Goal: Use online tool/utility: Utilize a website feature to perform a specific function

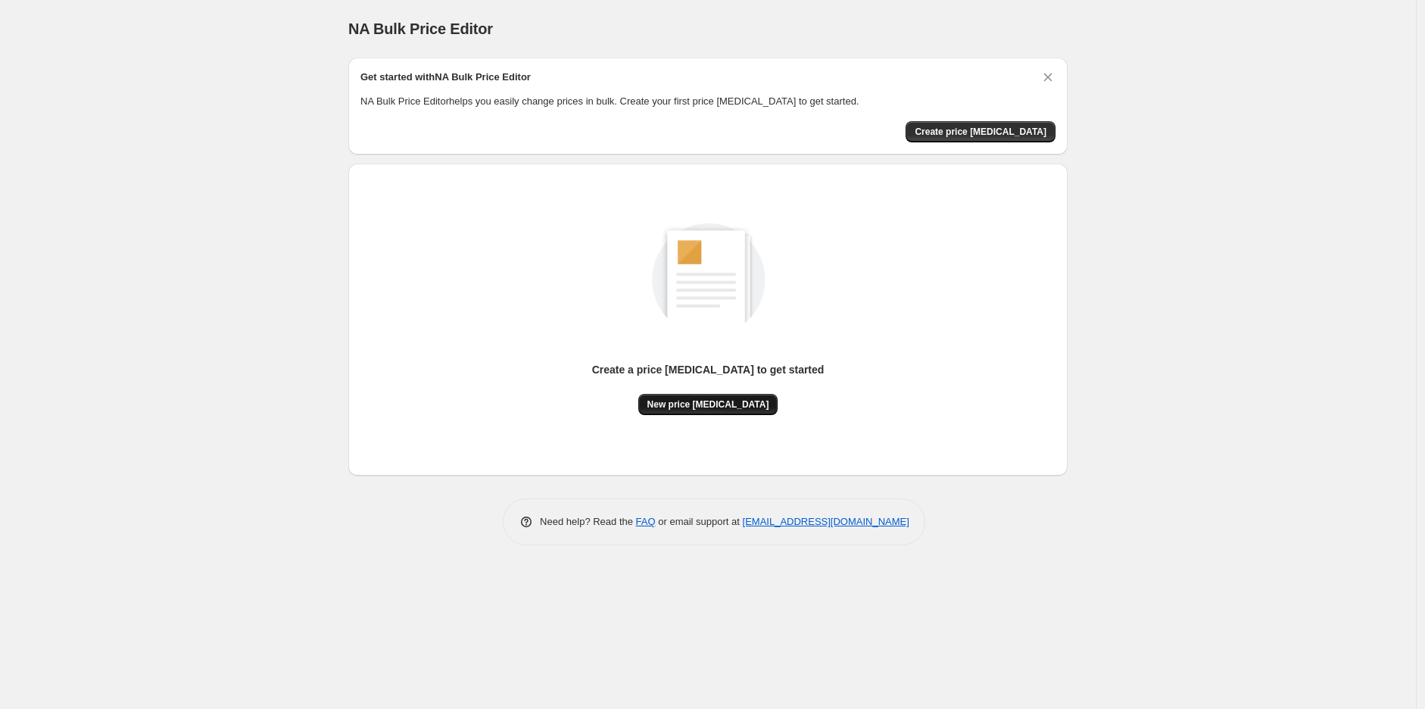
click at [687, 408] on span "New price [MEDICAL_DATA]" at bounding box center [708, 404] width 122 height 12
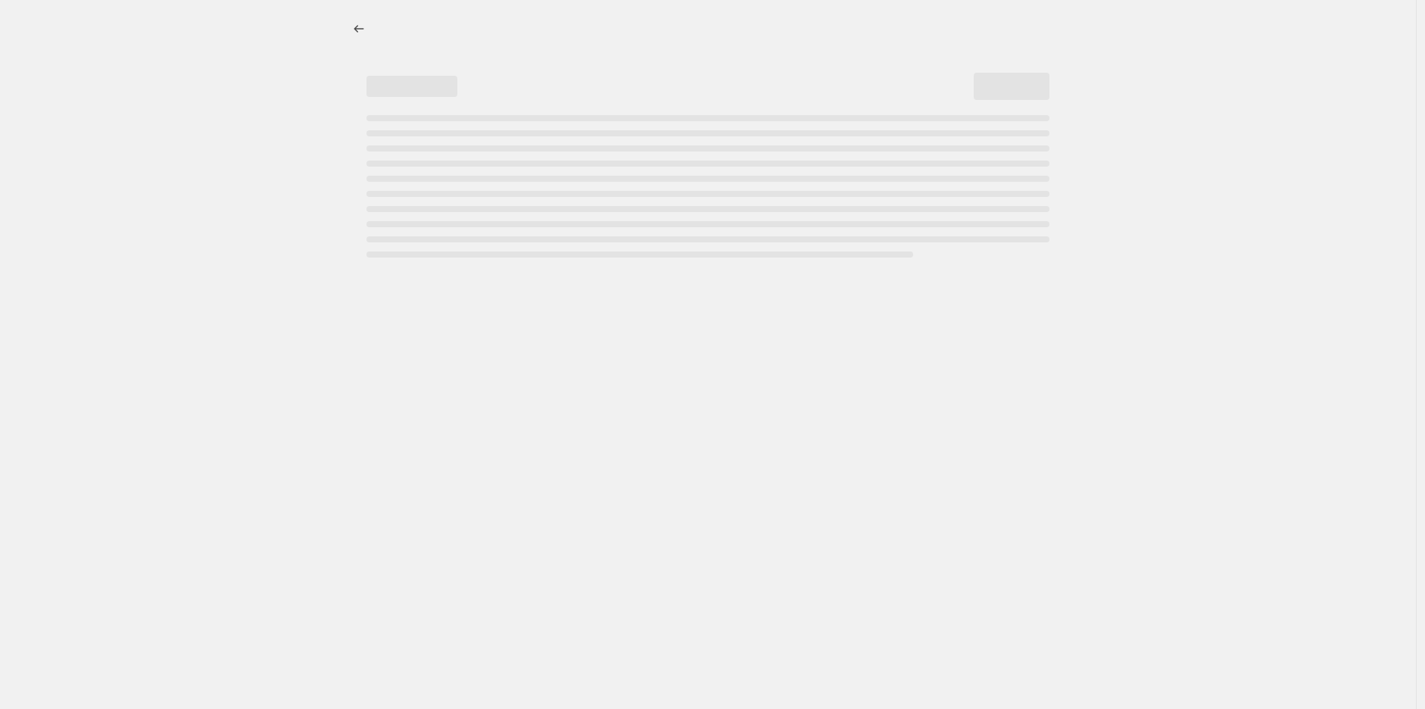
select select "percentage"
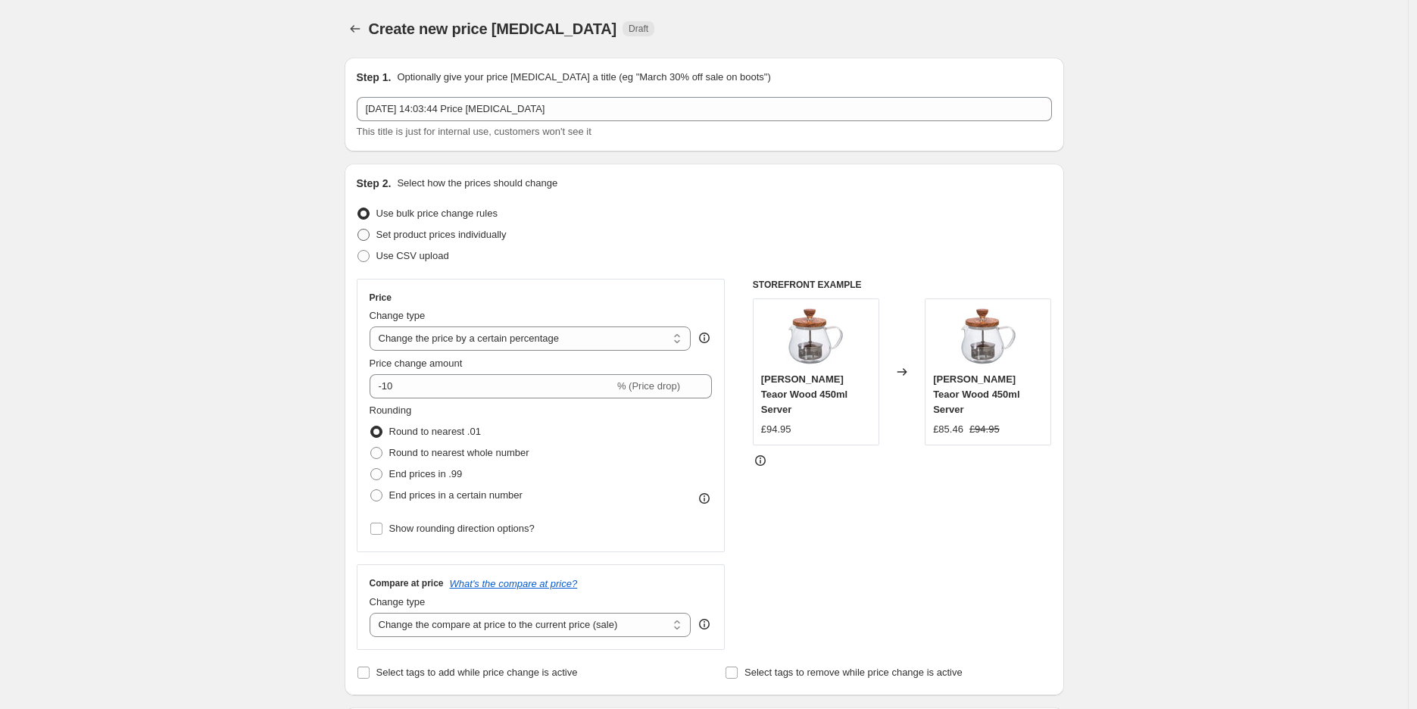
click at [467, 240] on span "Set product prices individually" at bounding box center [441, 234] width 130 height 11
click at [358, 229] on input "Set product prices individually" at bounding box center [357, 229] width 1 height 1
radio input "true"
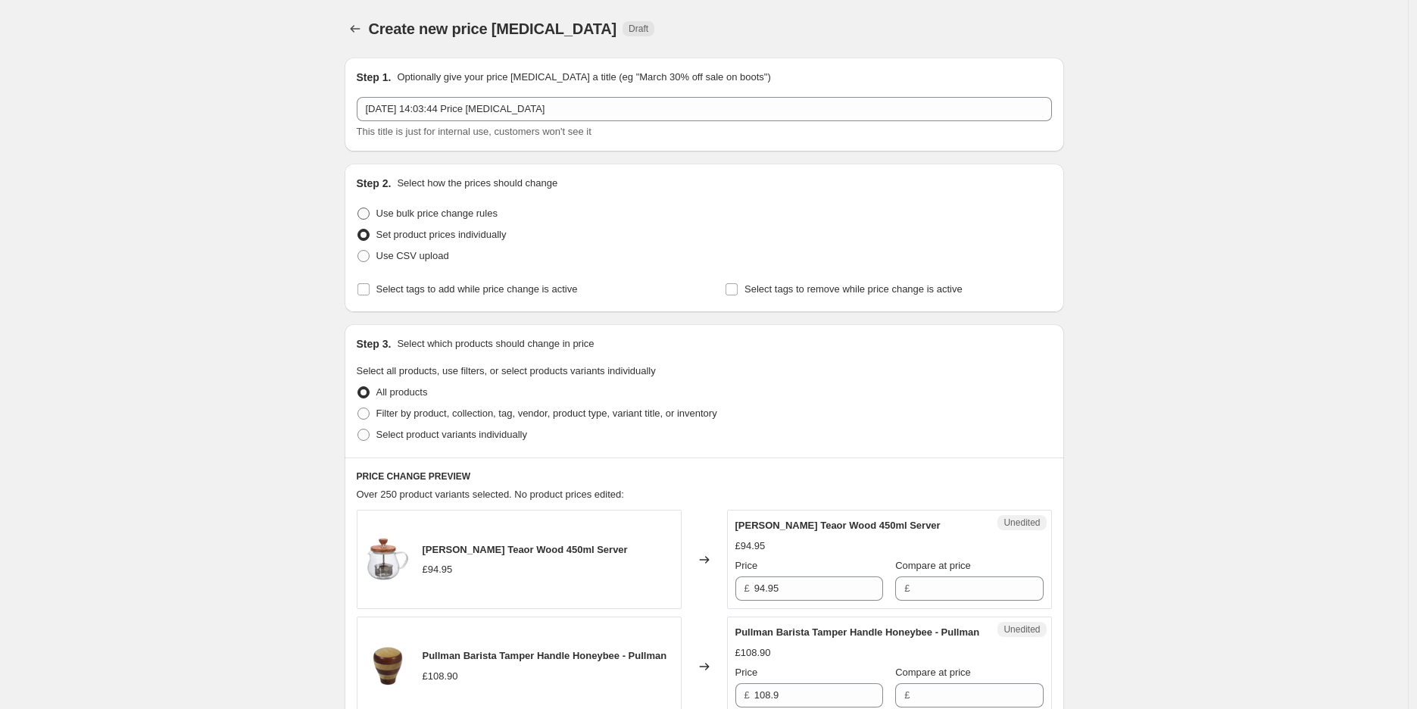
click at [470, 219] on span "Use bulk price change rules" at bounding box center [436, 212] width 121 height 11
click at [358, 208] on input "Use bulk price change rules" at bounding box center [357, 207] width 1 height 1
radio input "true"
select select "percentage"
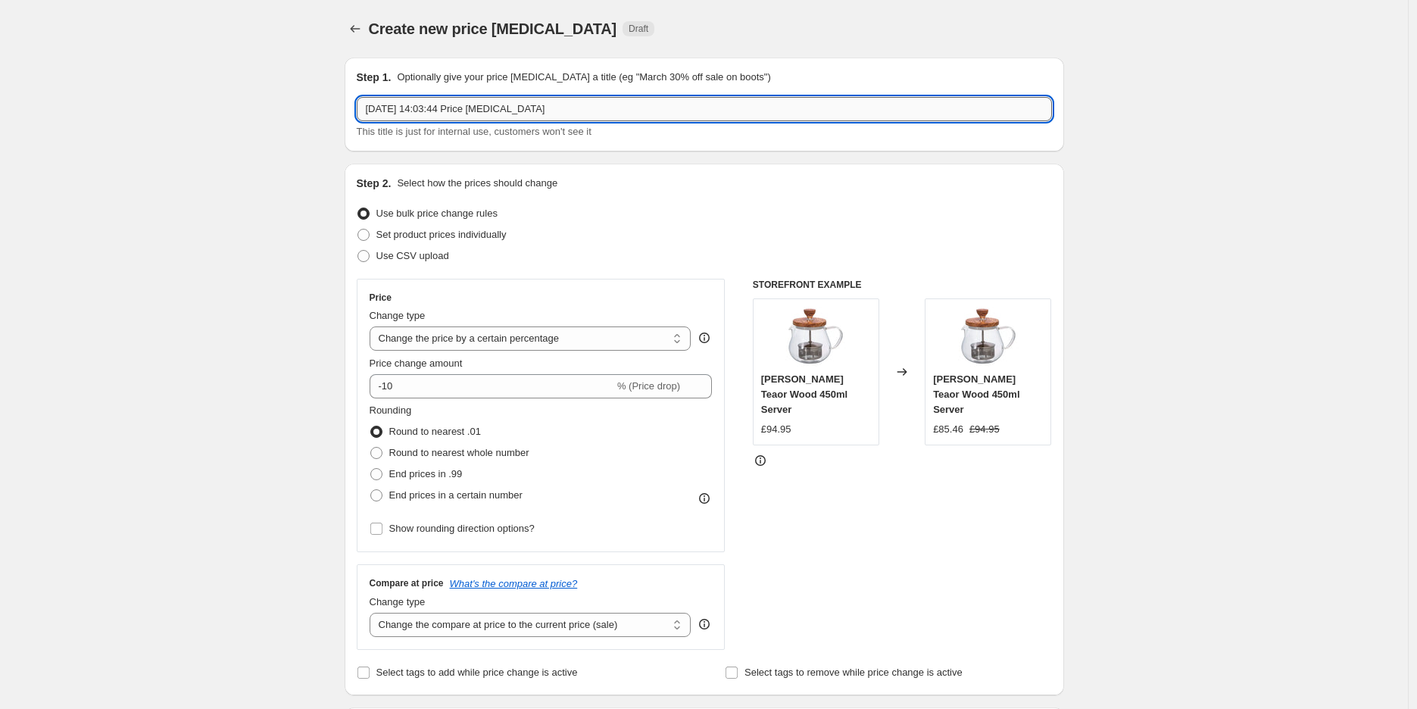
click at [533, 117] on input "26 Sept 2025, 14:03:44 Price change job" at bounding box center [704, 109] width 695 height 24
click at [559, 109] on input "26 Sept 2025, 14:03:44 Price change job" at bounding box center [704, 109] width 695 height 24
type input "40% Off From All Products UK"
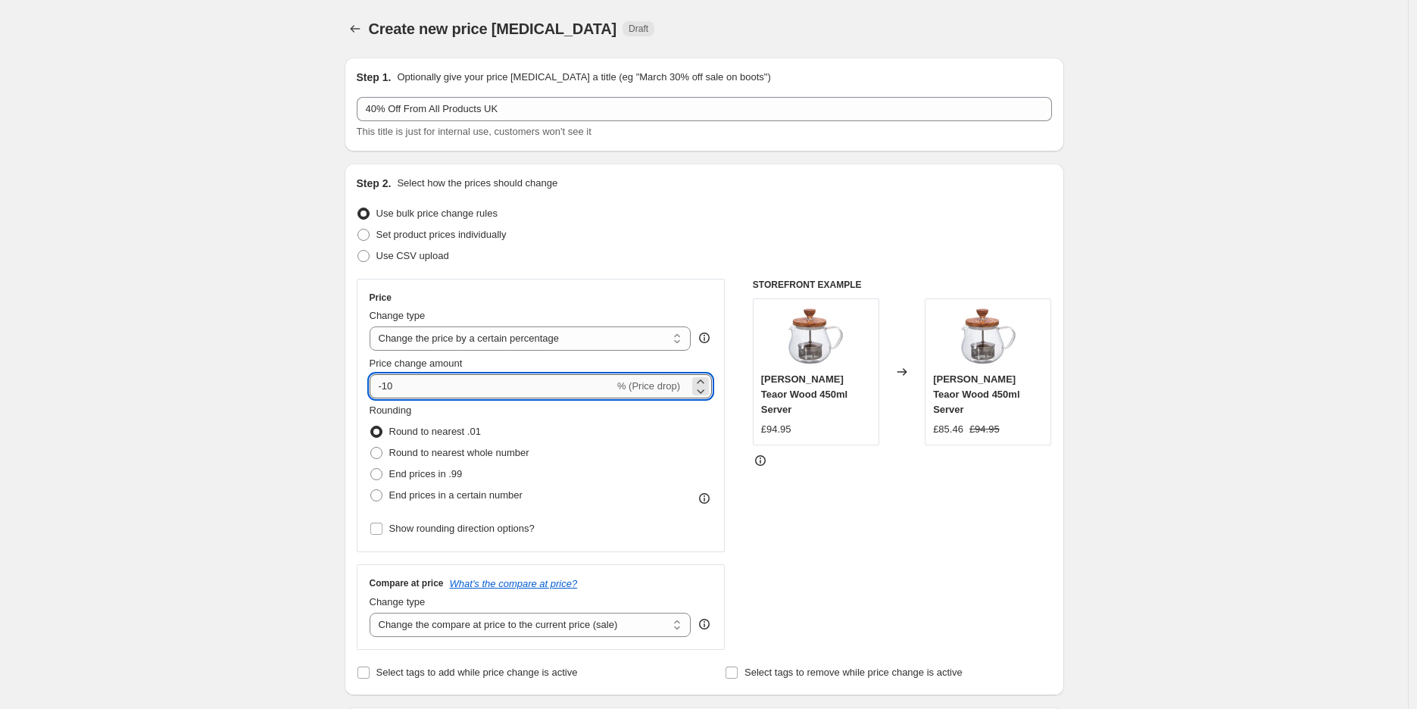
drag, startPoint x: 586, startPoint y: 382, endPoint x: 394, endPoint y: 381, distance: 191.6
click at [394, 381] on input "-10" at bounding box center [491, 386] width 245 height 24
click at [391, 384] on input "-10" at bounding box center [491, 386] width 245 height 24
click at [391, 385] on input "-10" at bounding box center [491, 386] width 245 height 24
click at [388, 383] on input "-10" at bounding box center [491, 386] width 245 height 24
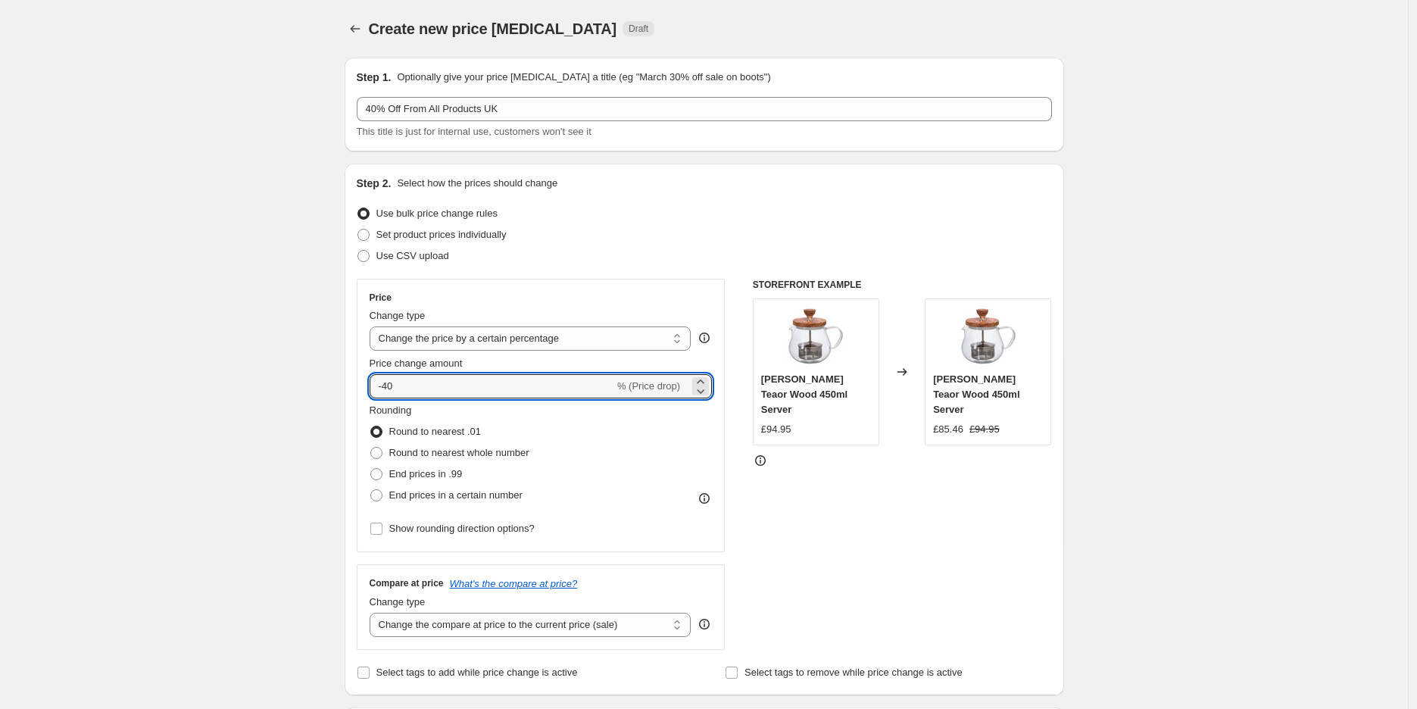
type input "-40"
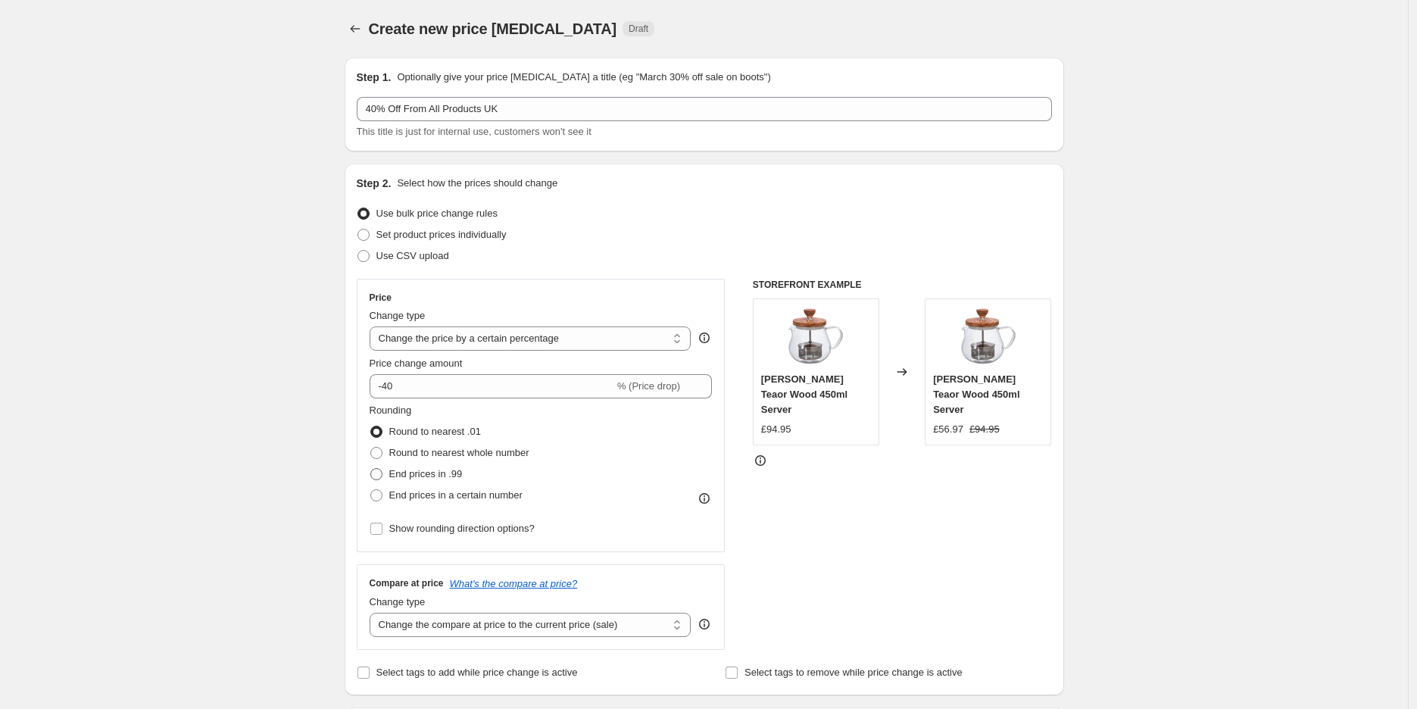
click at [447, 475] on span "End prices in .99" at bounding box center [425, 473] width 73 height 11
click at [371, 469] on input "End prices in .99" at bounding box center [370, 468] width 1 height 1
radio input "true"
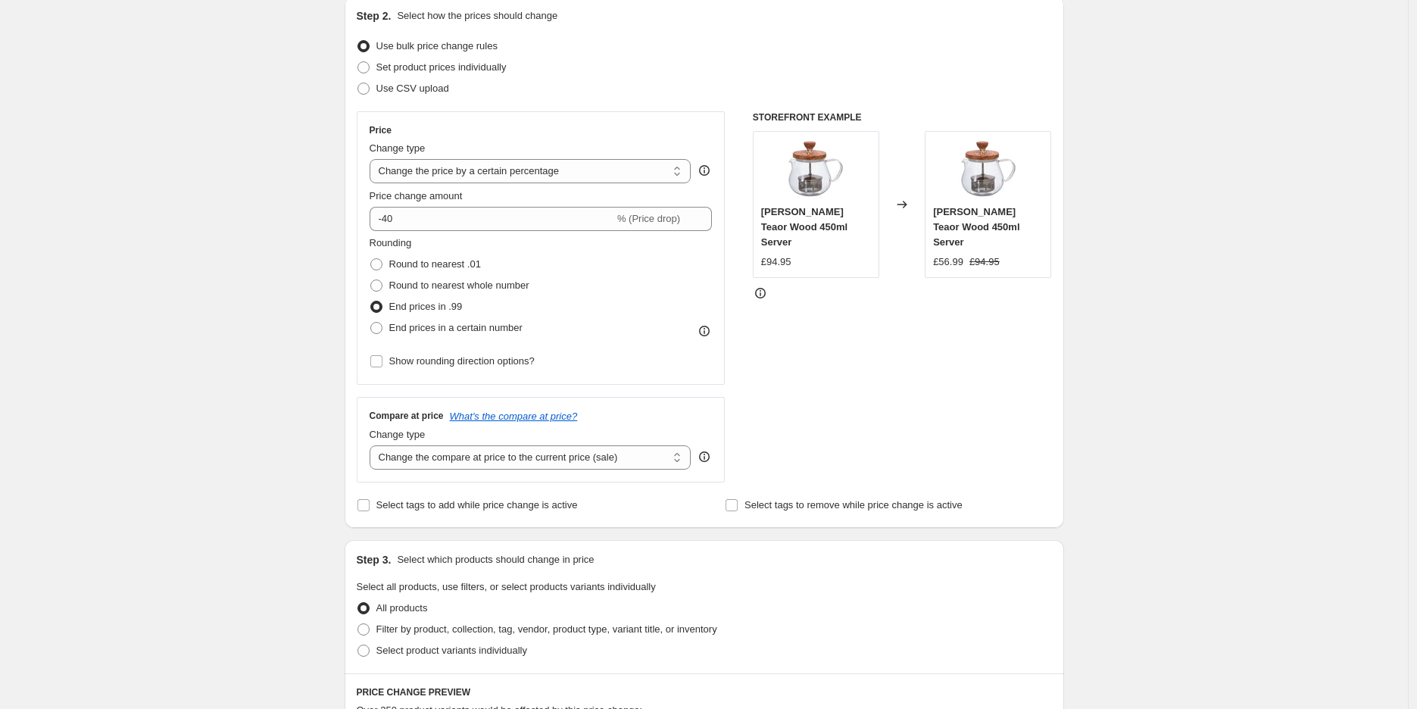
scroll to position [168, 0]
click at [635, 459] on select "Change the compare at price to the current price (sale) Change the compare at p…" at bounding box center [530, 456] width 322 height 24
click at [706, 462] on icon at bounding box center [704, 455] width 15 height 15
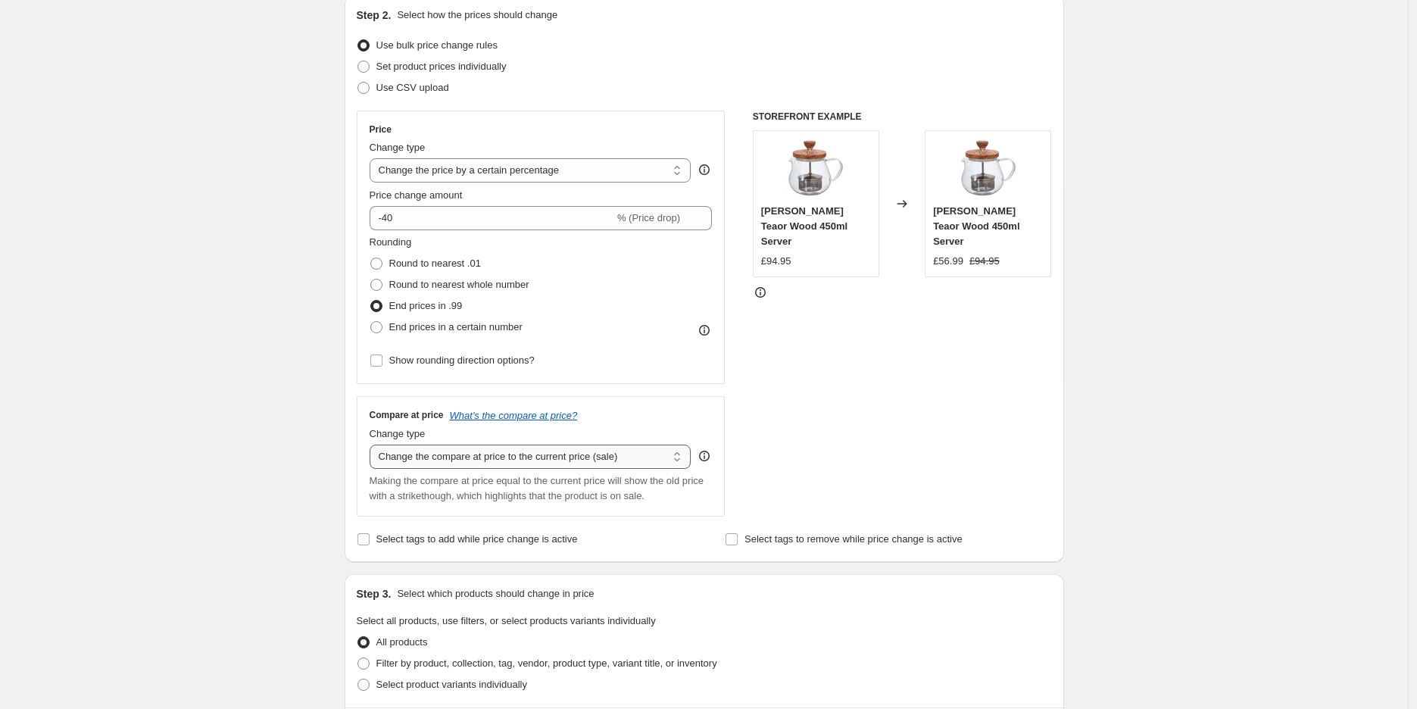
click at [631, 457] on select "Change the compare at price to the current price (sale) Change the compare at p…" at bounding box center [530, 456] width 322 height 24
click at [899, 439] on div "STOREFRONT EXAMPLE Hario Hario Teaor Wood 450ml Server £94.95 Changed to Hario …" at bounding box center [902, 314] width 299 height 406
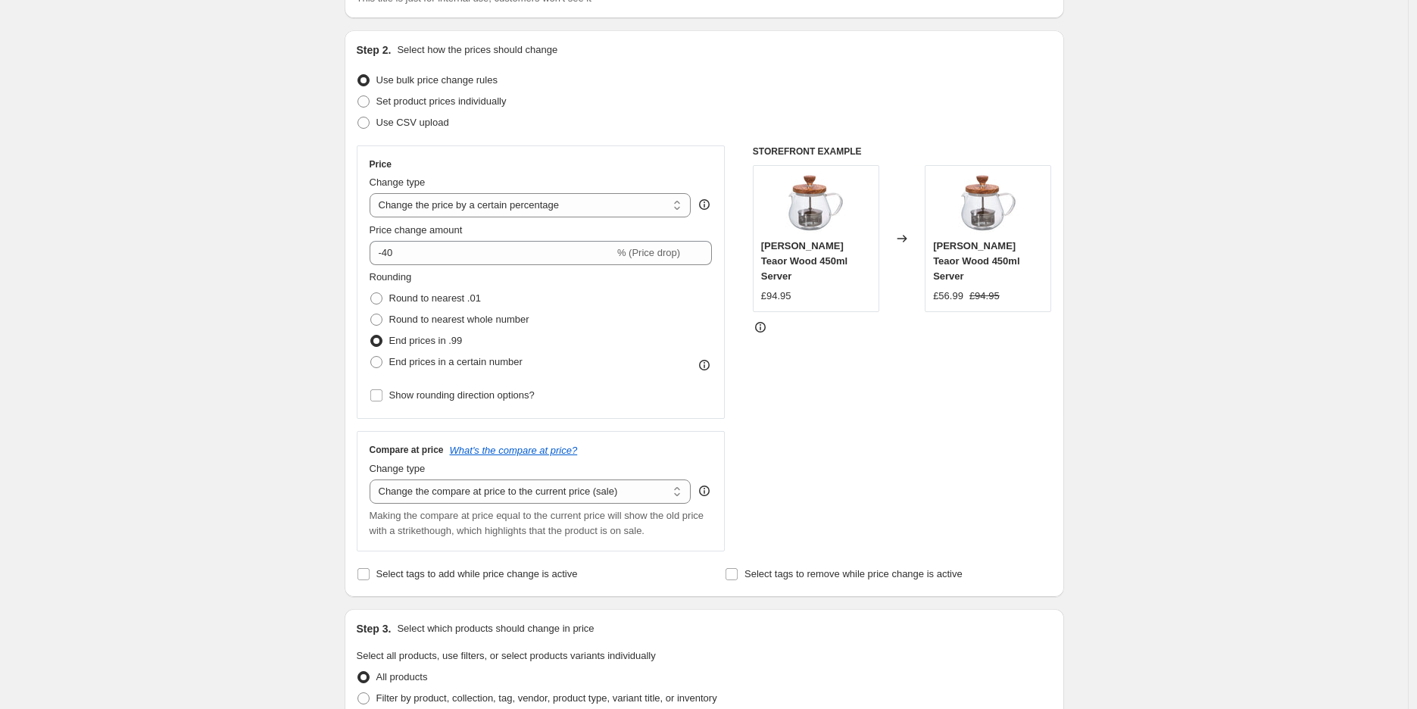
scroll to position [94, 0]
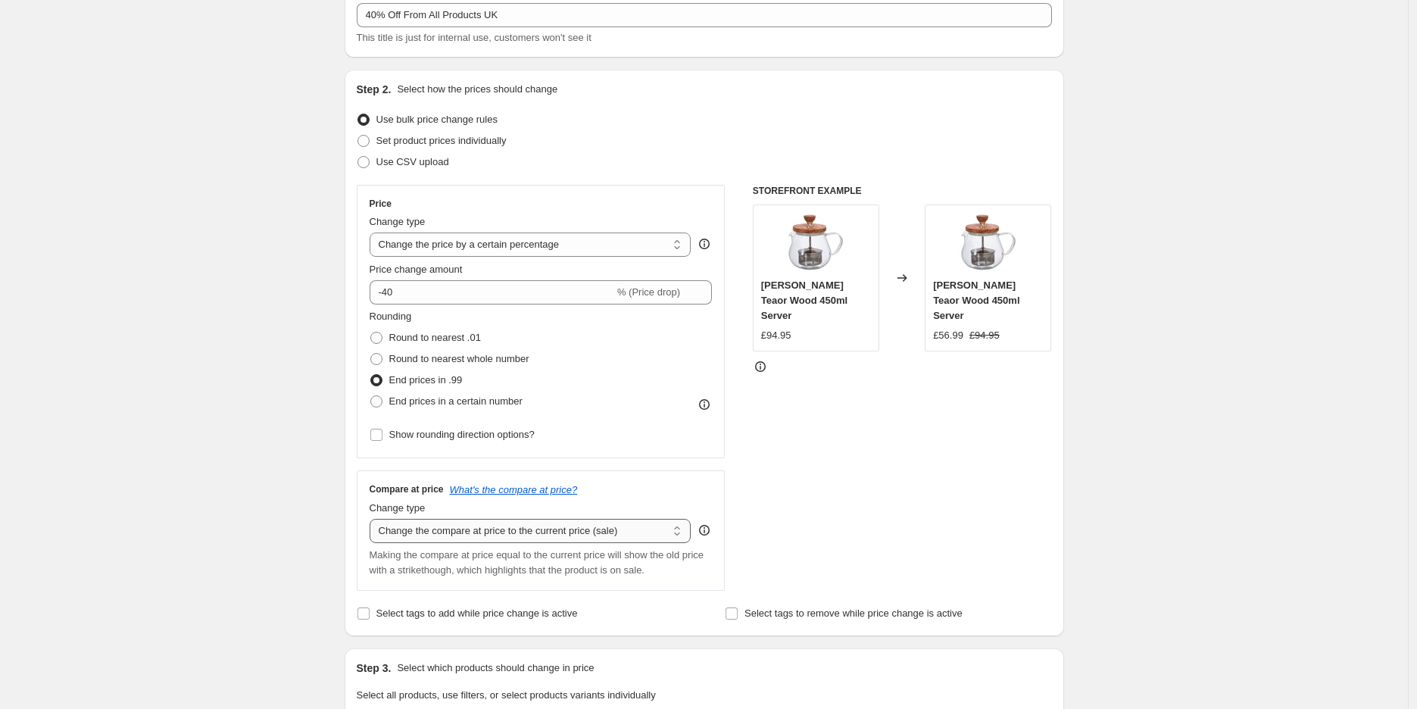
click at [493, 530] on select "Change the compare at price to the current price (sale) Change the compare at p…" at bounding box center [530, 531] width 322 height 24
select select "percentage"
click at [373, 519] on select "Change the compare at price to the current price (sale) Change the compare at p…" at bounding box center [530, 531] width 322 height 24
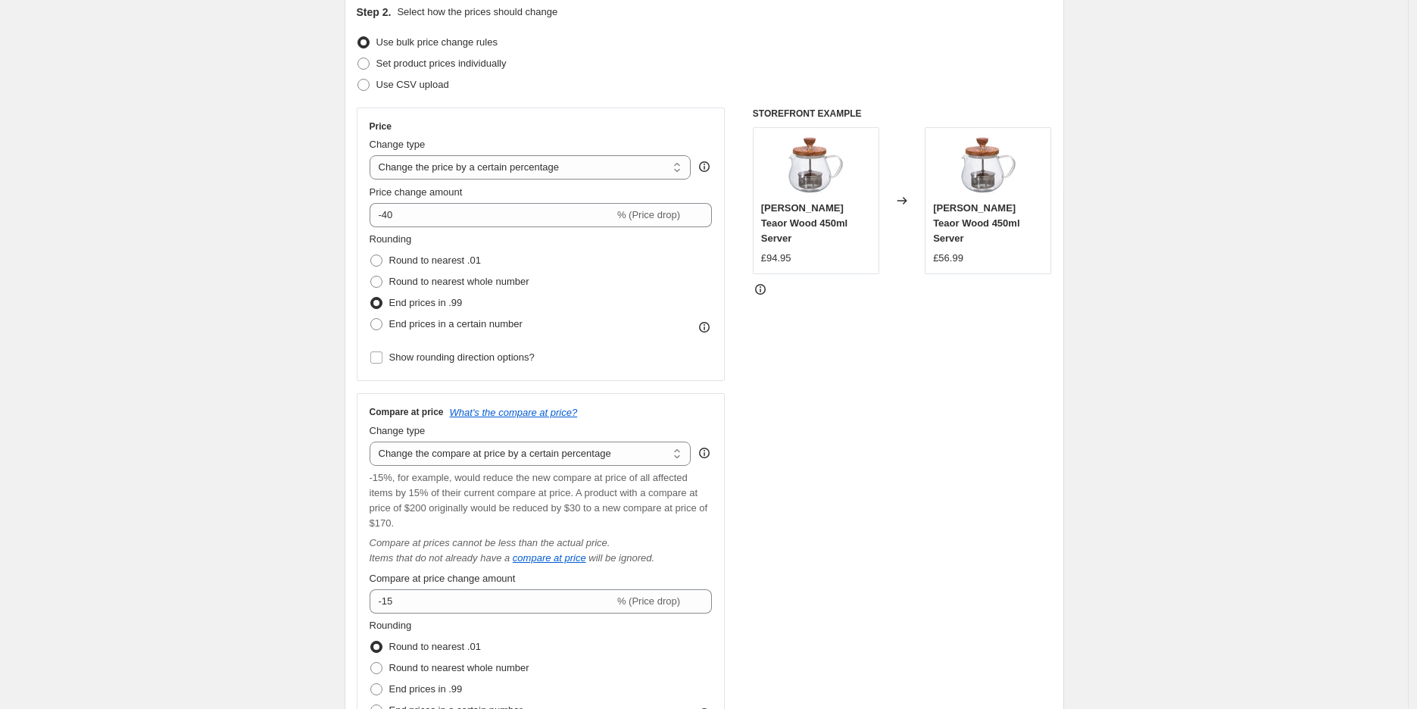
scroll to position [262, 0]
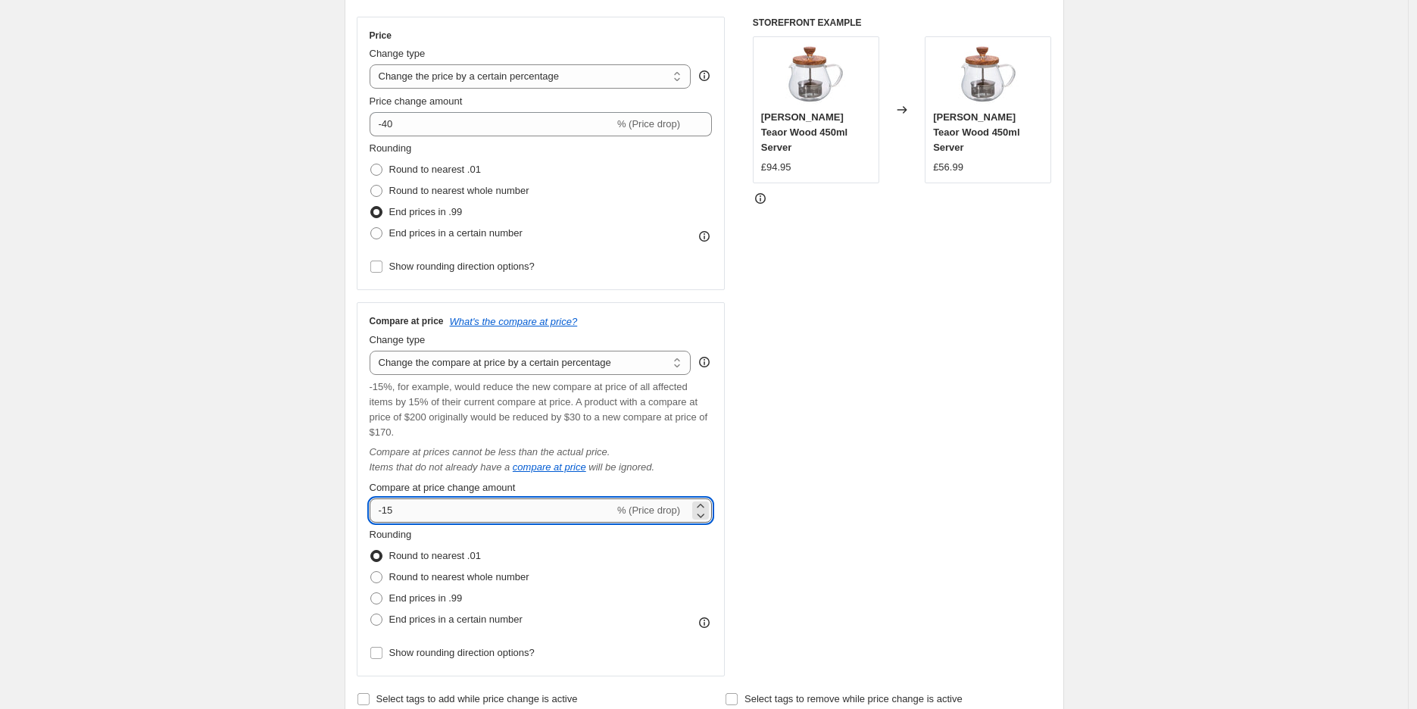
drag, startPoint x: 470, startPoint y: 517, endPoint x: 388, endPoint y: 504, distance: 82.9
click at [388, 504] on input "-15" at bounding box center [491, 510] width 245 height 24
click at [387, 511] on input "-30" at bounding box center [491, 510] width 245 height 24
type input "-40"
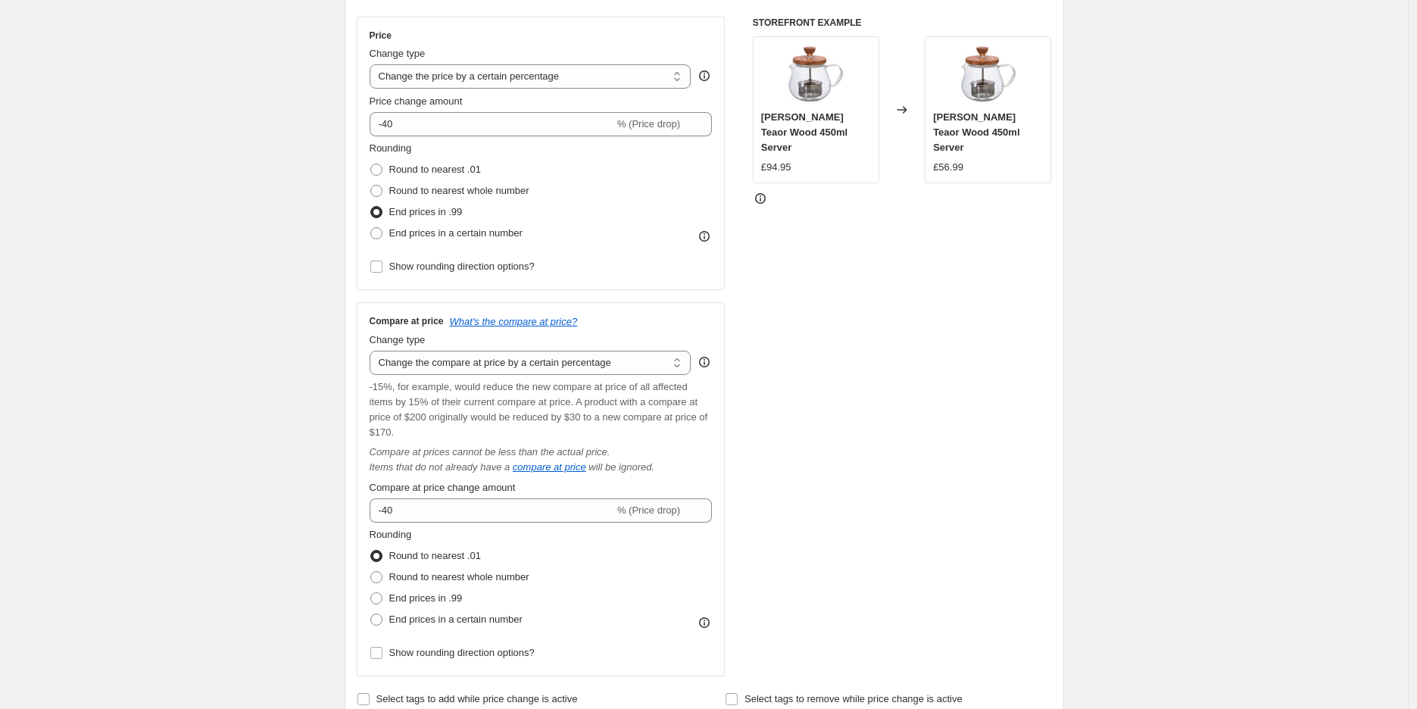
click at [1036, 545] on div "STOREFRONT EXAMPLE Hario Hario Teaor Wood 450ml Server £94.95 Changed to Hario …" at bounding box center [902, 346] width 299 height 659
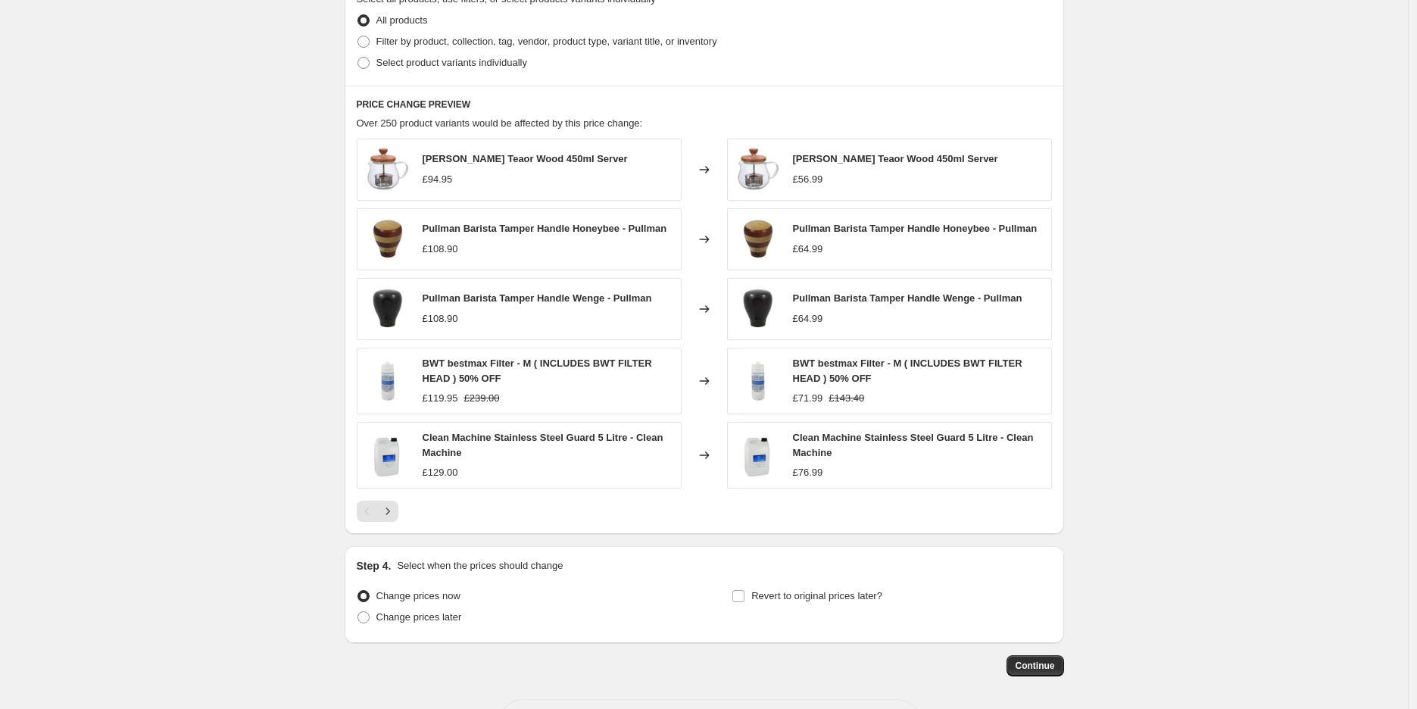
scroll to position [1105, 0]
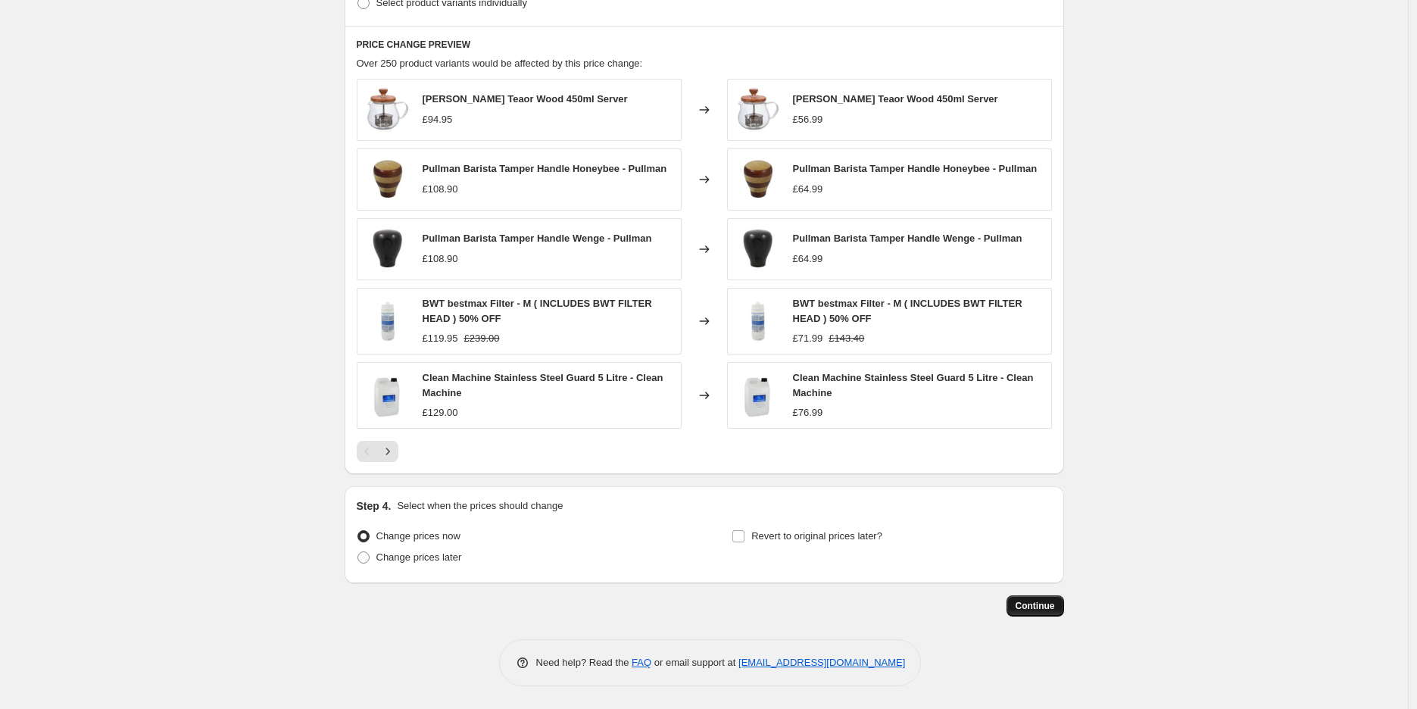
click at [1050, 609] on span "Continue" at bounding box center [1034, 606] width 39 height 12
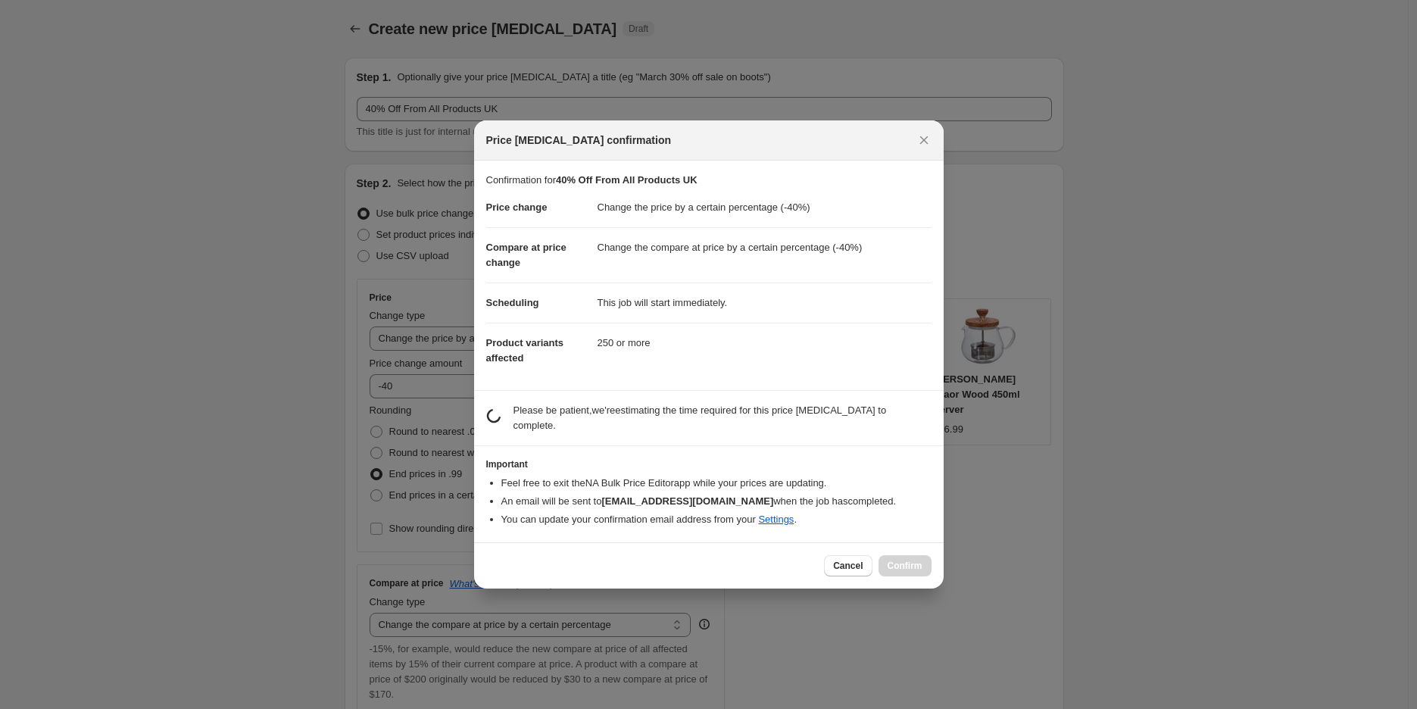
scroll to position [0, 0]
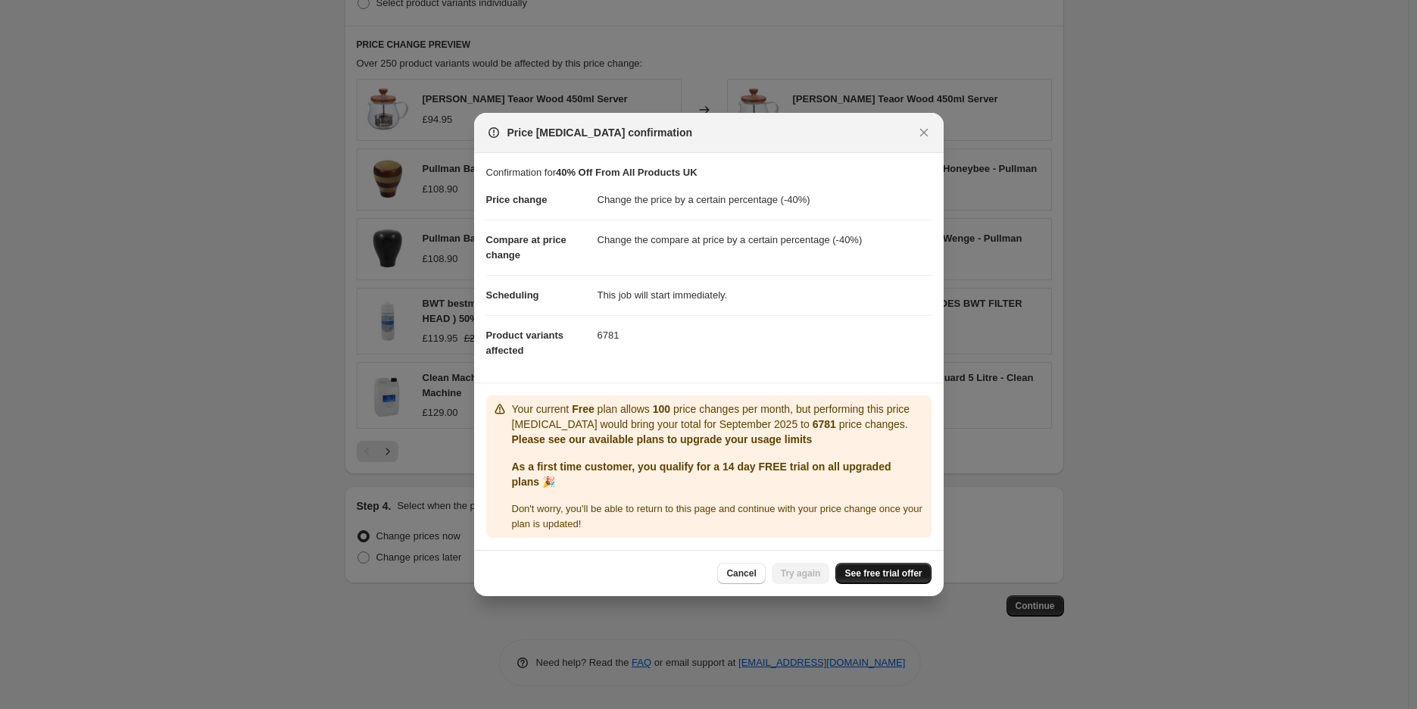
click at [912, 579] on link "See free trial offer" at bounding box center [882, 573] width 95 height 21
click at [757, 579] on button "Cancel" at bounding box center [741, 573] width 48 height 21
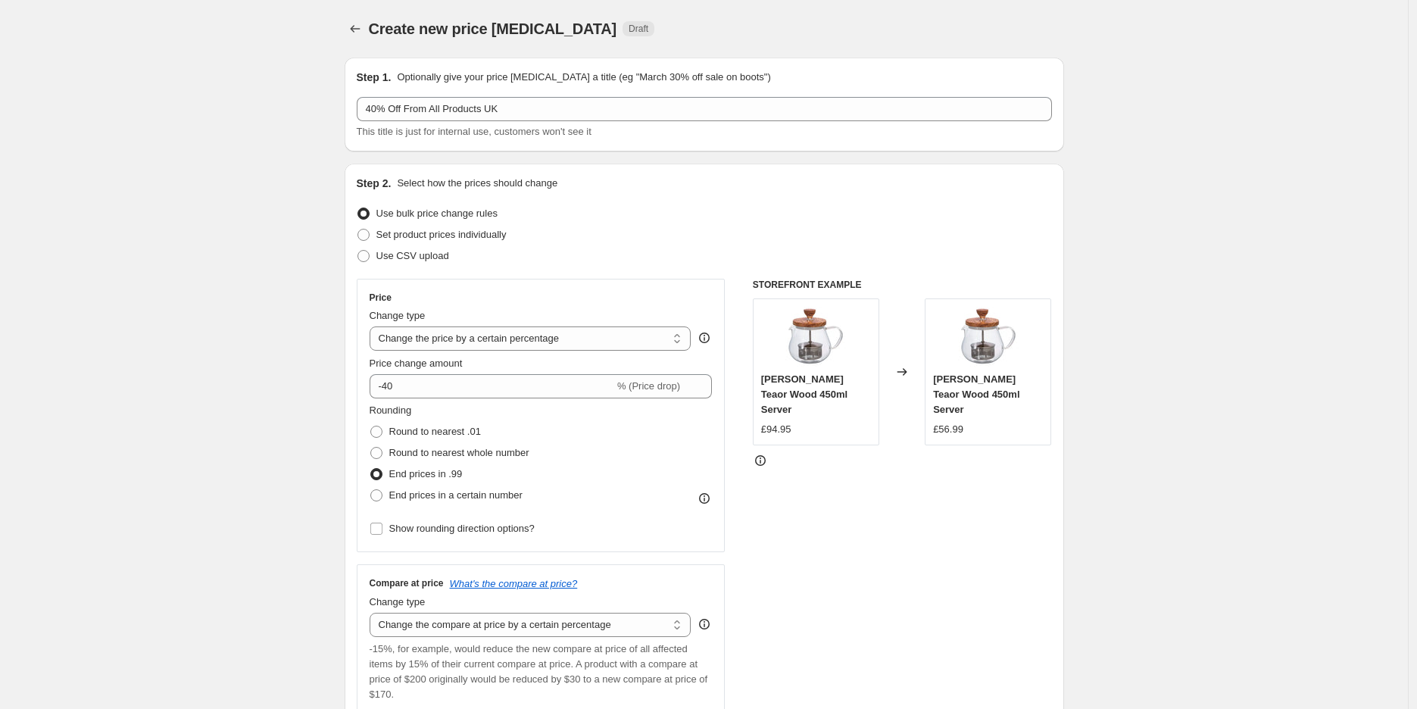
scroll to position [1105, 0]
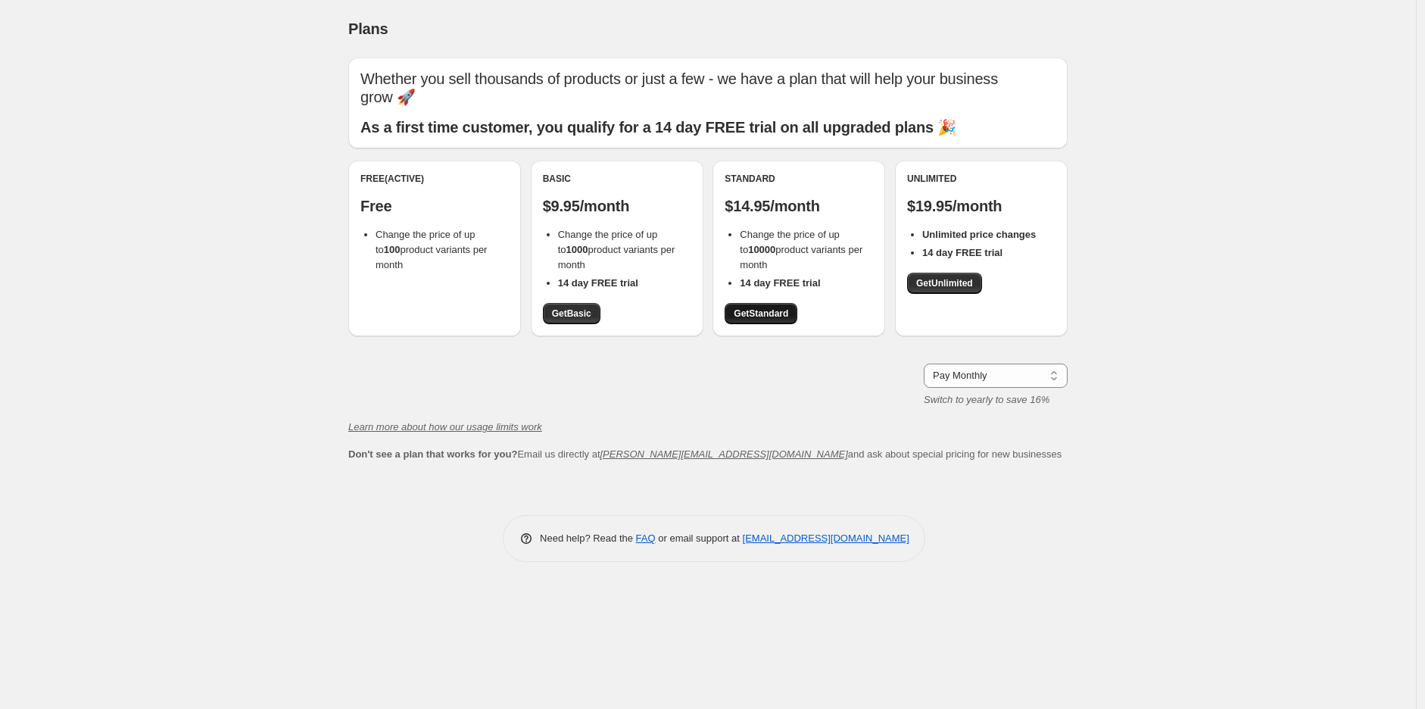
click at [787, 320] on link "Get Standard" at bounding box center [761, 313] width 73 height 21
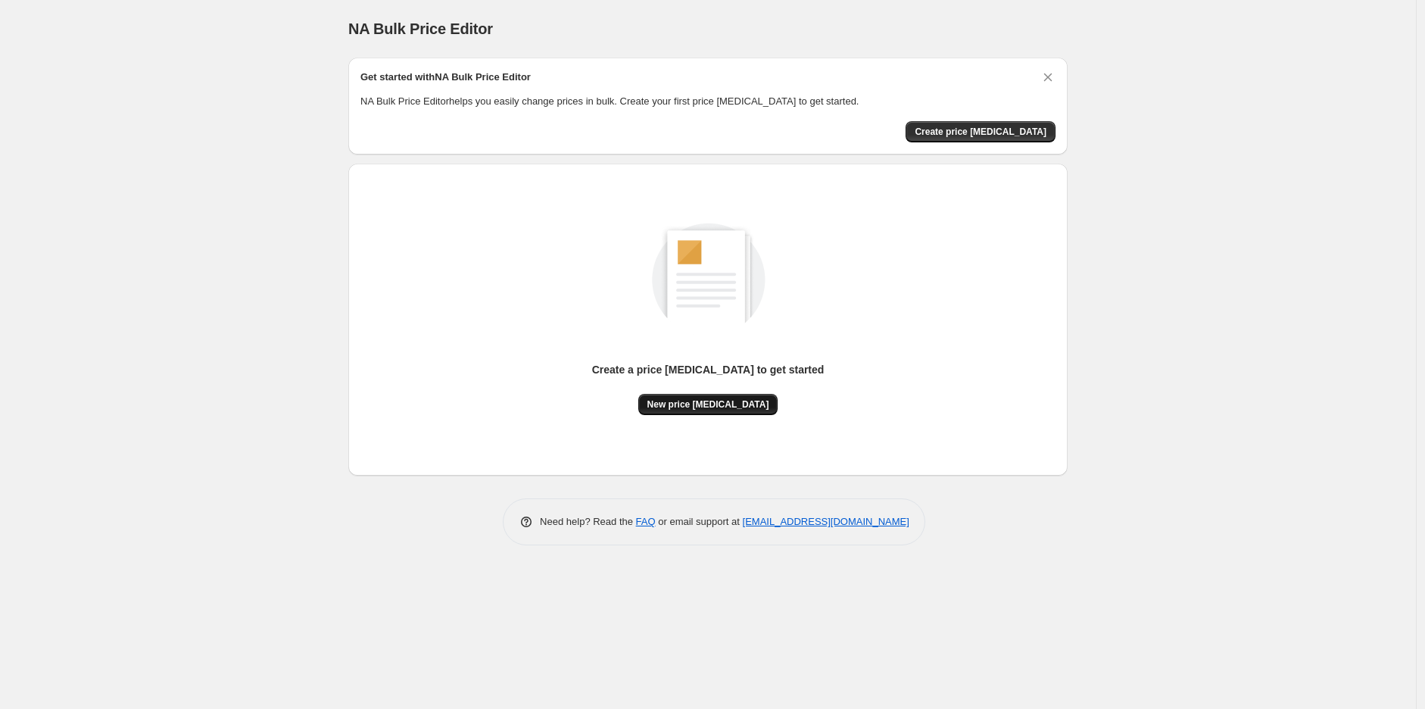
click at [691, 404] on span "New price [MEDICAL_DATA]" at bounding box center [708, 404] width 122 height 12
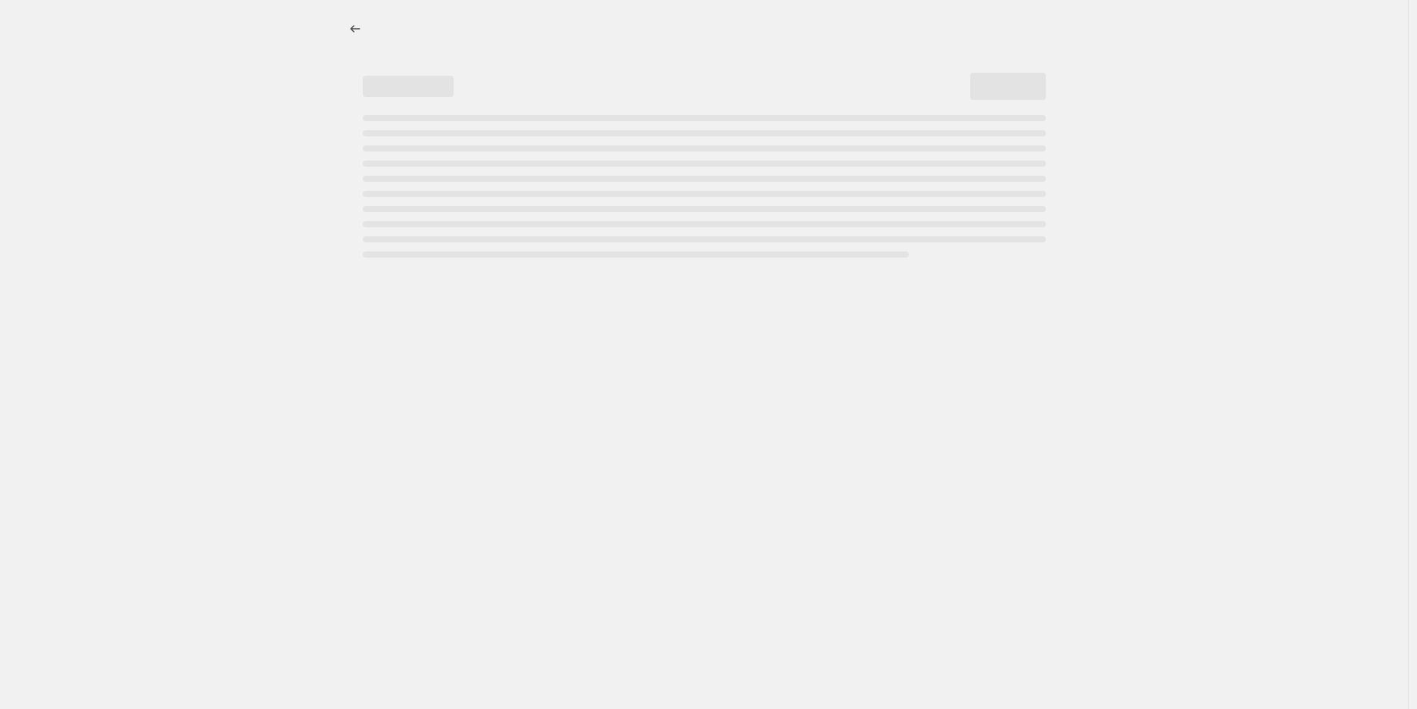
select select "percentage"
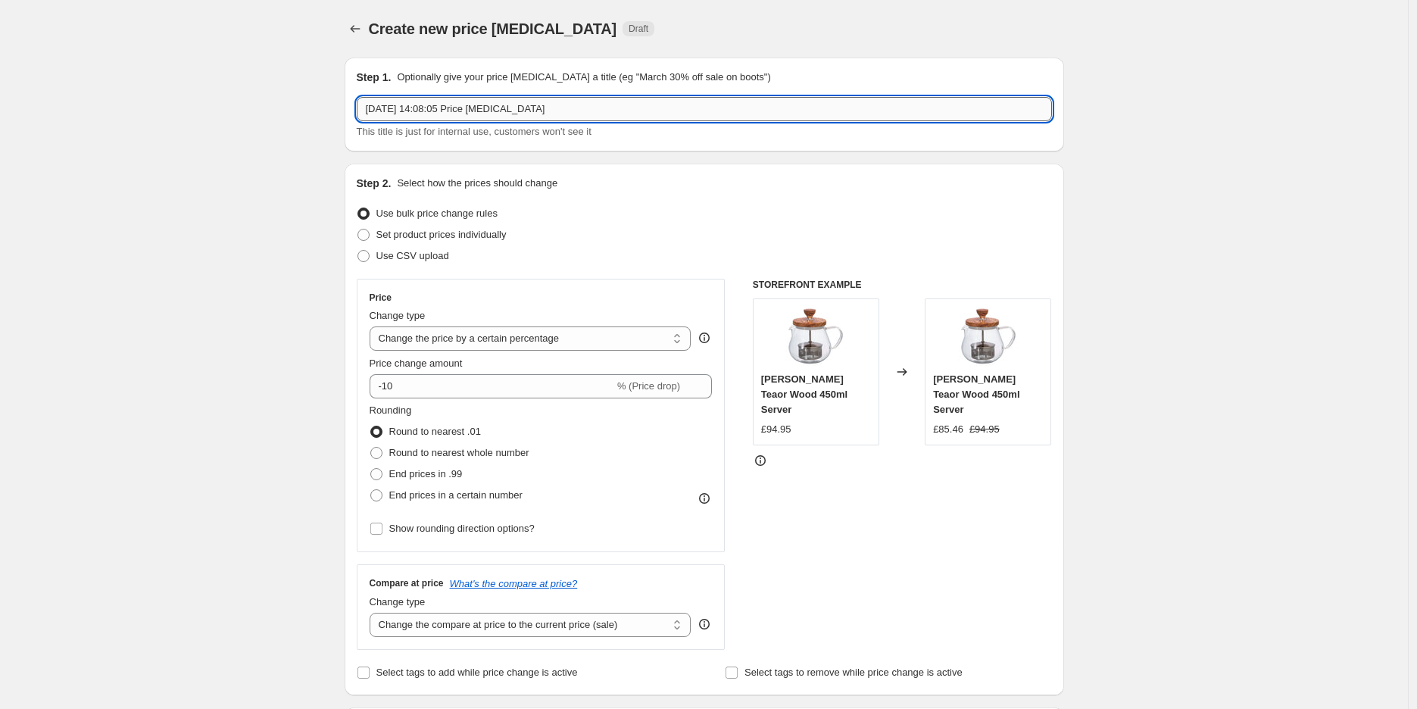
click at [510, 117] on input "[DATE] 14:08:05 Price [MEDICAL_DATA]" at bounding box center [704, 109] width 695 height 24
click at [495, 109] on input "[DATE] 14:08:05 Price [MEDICAL_DATA]" at bounding box center [704, 109] width 695 height 24
click at [555, 98] on input "[DATE] 14:08:05 Price [MEDICAL_DATA]" at bounding box center [704, 109] width 695 height 24
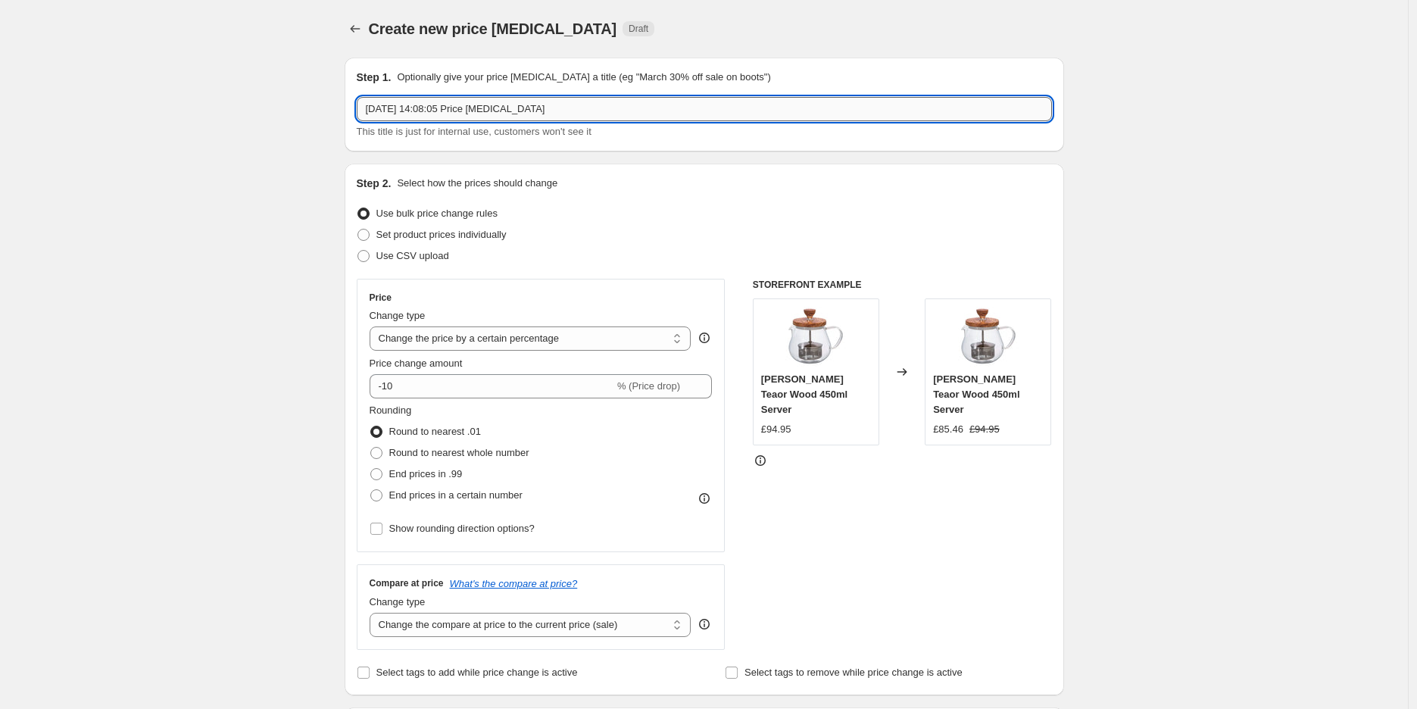
click at [555, 98] on input "[DATE] 14:08:05 Price [MEDICAL_DATA]" at bounding box center [704, 109] width 695 height 24
type input "40% Off From All Products UK"
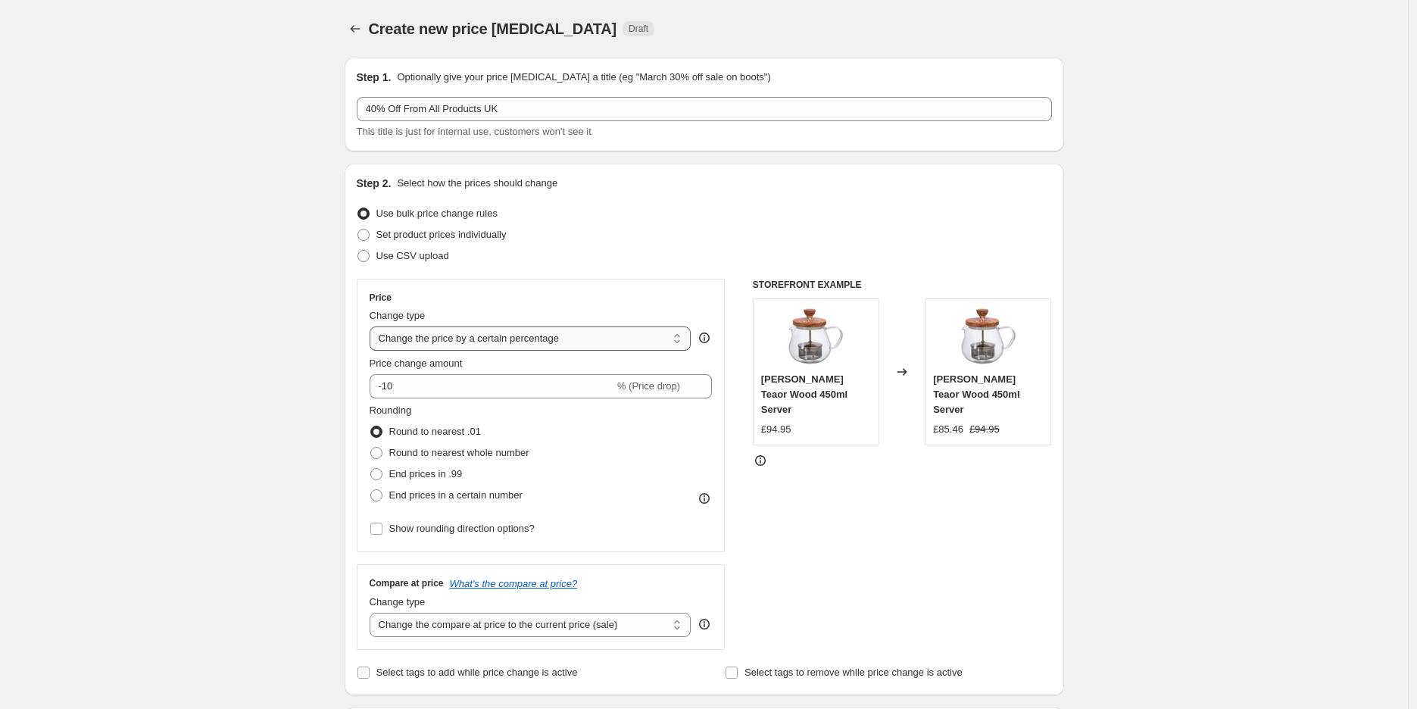
click at [587, 330] on select "Change the price to a certain amount Change the price by a certain amount Chang…" at bounding box center [530, 338] width 322 height 24
click at [580, 332] on select "Change the price to a certain amount Change the price by a certain amount Chang…" at bounding box center [530, 338] width 322 height 24
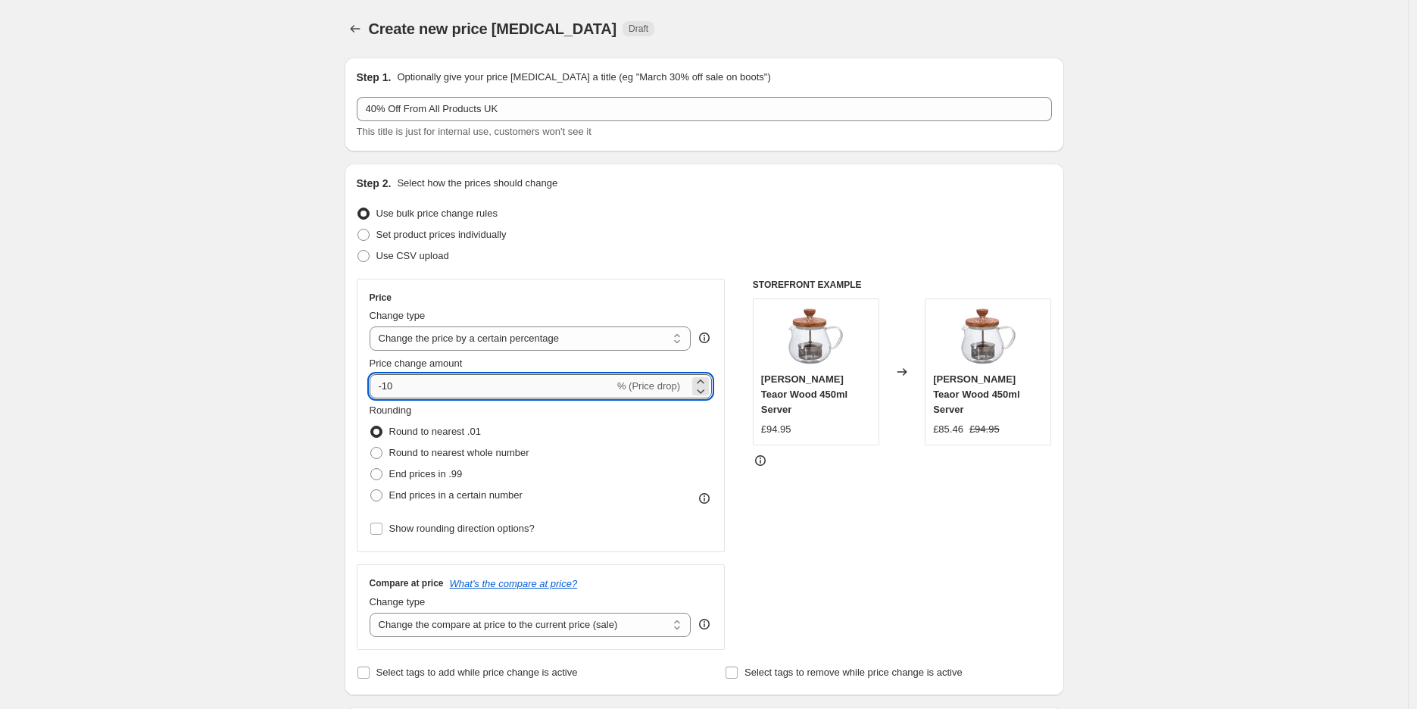
click at [569, 386] on input "-10" at bounding box center [491, 386] width 245 height 24
click at [388, 382] on input "-10" at bounding box center [491, 386] width 245 height 24
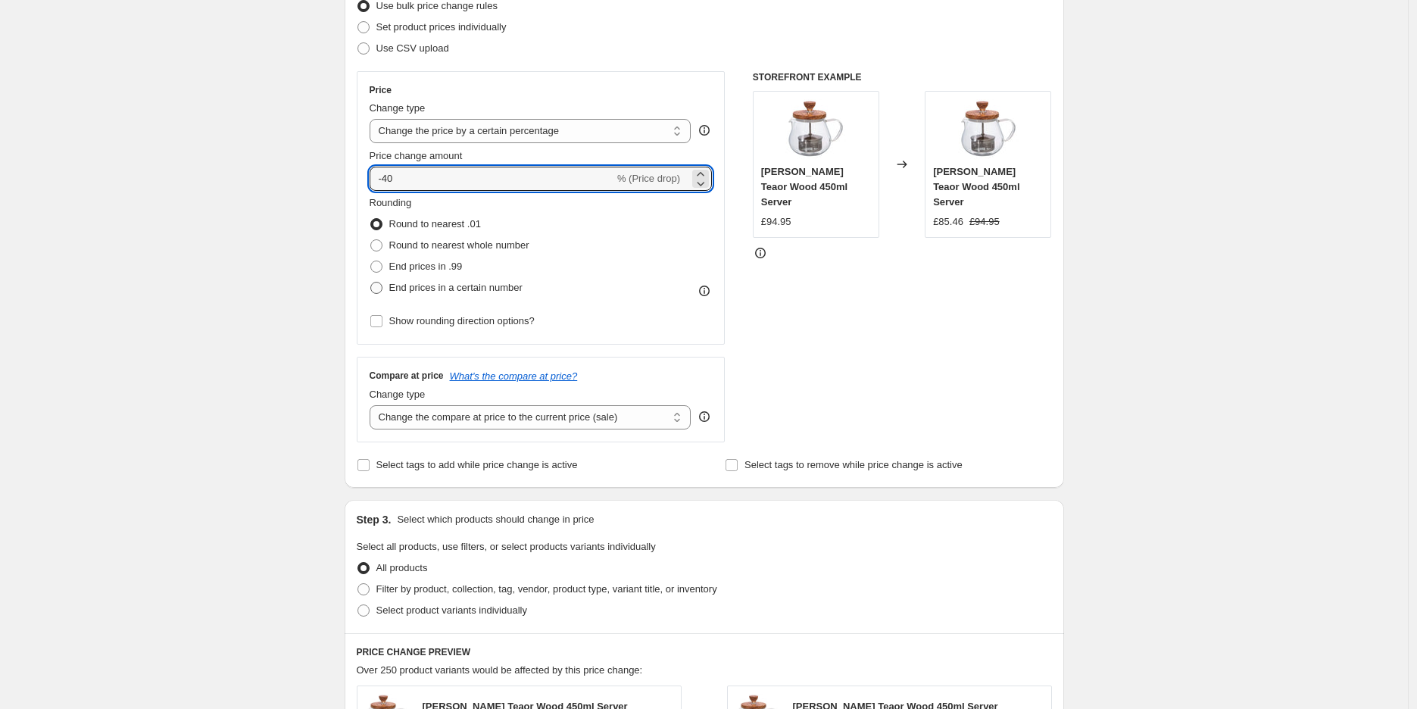
scroll to position [252, 0]
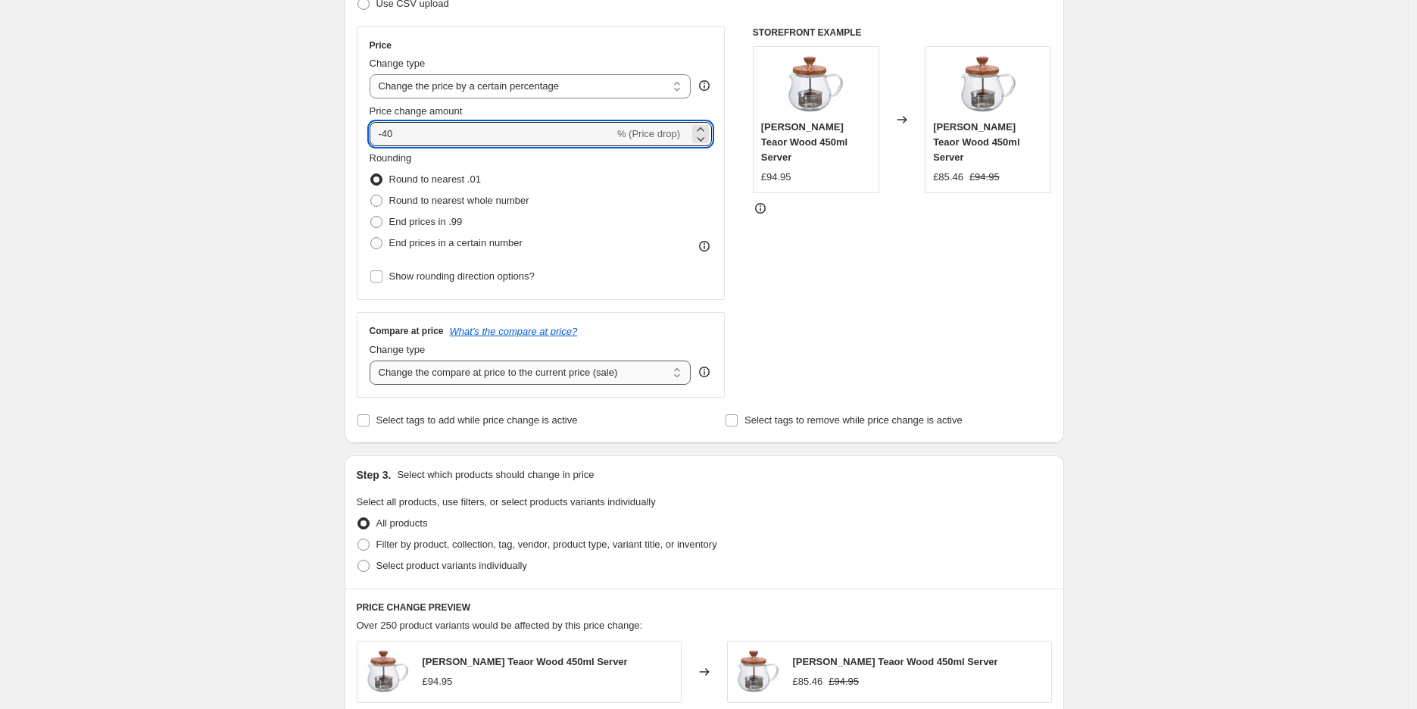
type input "-40"
click at [565, 370] on select "Change the compare at price to the current price (sale) Change the compare at p…" at bounding box center [530, 372] width 322 height 24
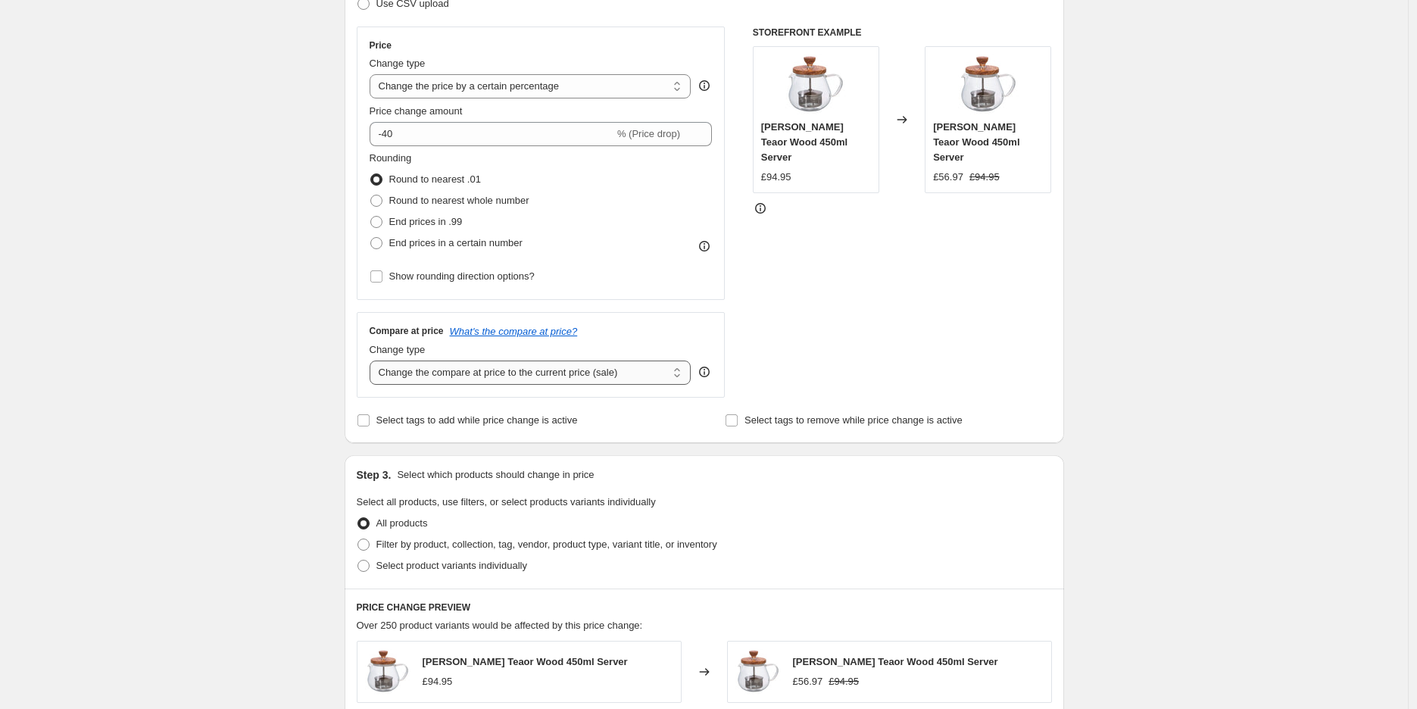
select select "percentage"
click at [373, 361] on select "Change the compare at price to the current price (sale) Change the compare at p…" at bounding box center [530, 372] width 322 height 24
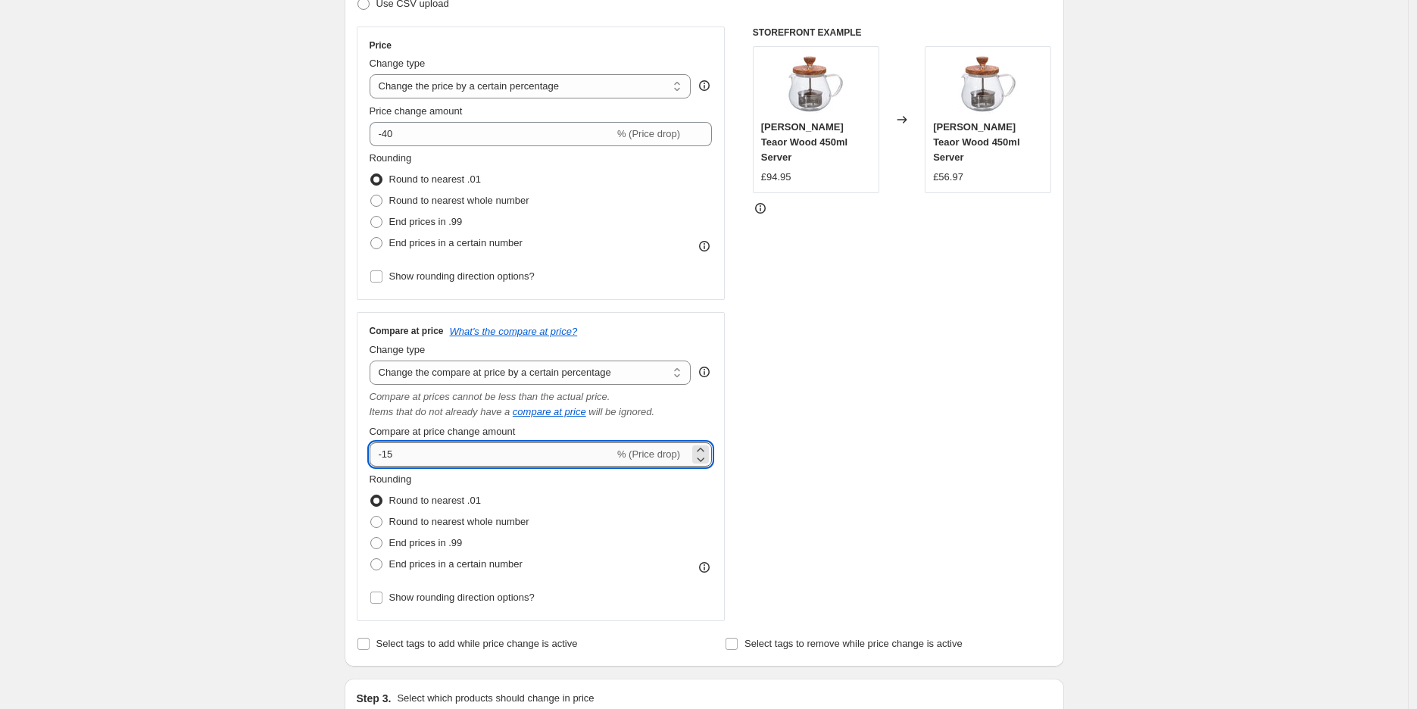
click at [583, 466] on input "-15" at bounding box center [491, 454] width 245 height 24
drag, startPoint x: 392, startPoint y: 456, endPoint x: 414, endPoint y: 458, distance: 22.1
click at [414, 458] on input "-15" at bounding box center [491, 454] width 245 height 24
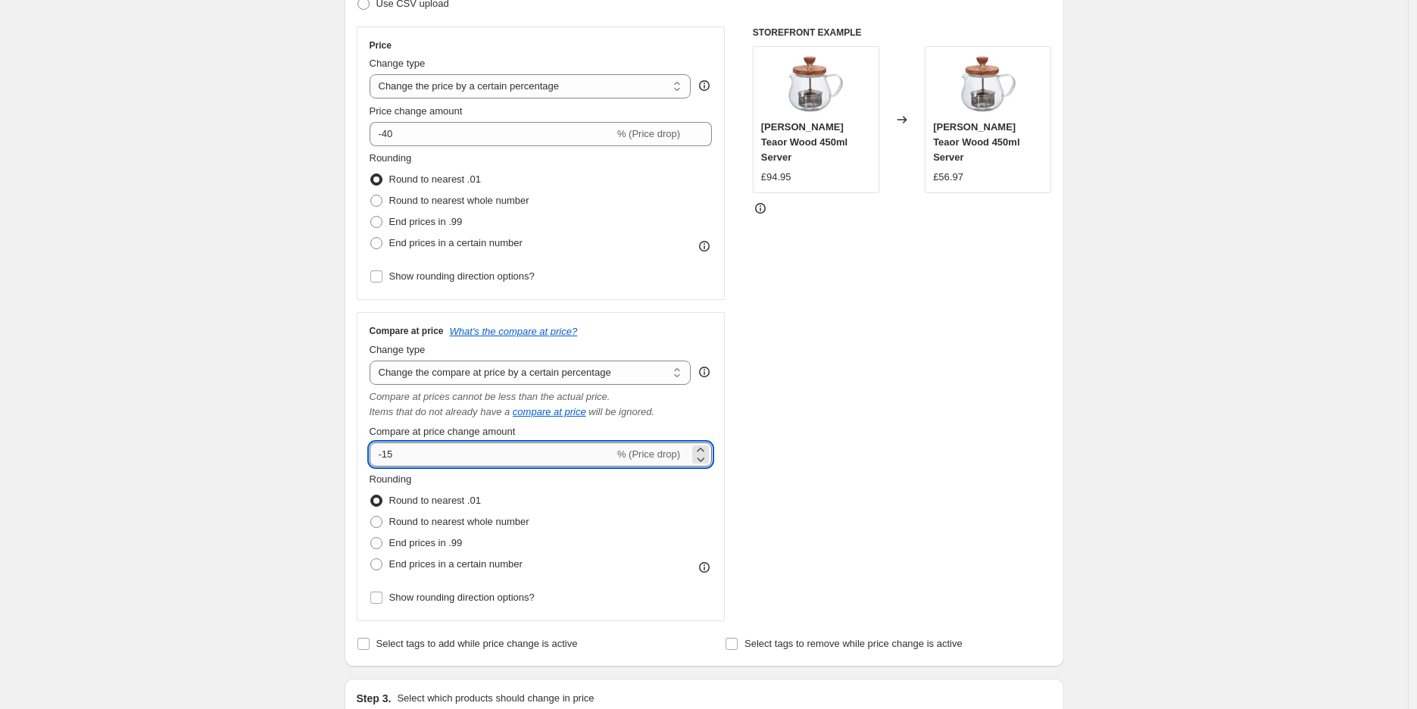
type input "-1"
type input "-40"
click at [459, 225] on span "End prices in .99" at bounding box center [425, 221] width 73 height 11
click at [371, 217] on input "End prices in .99" at bounding box center [370, 216] width 1 height 1
radio input "true"
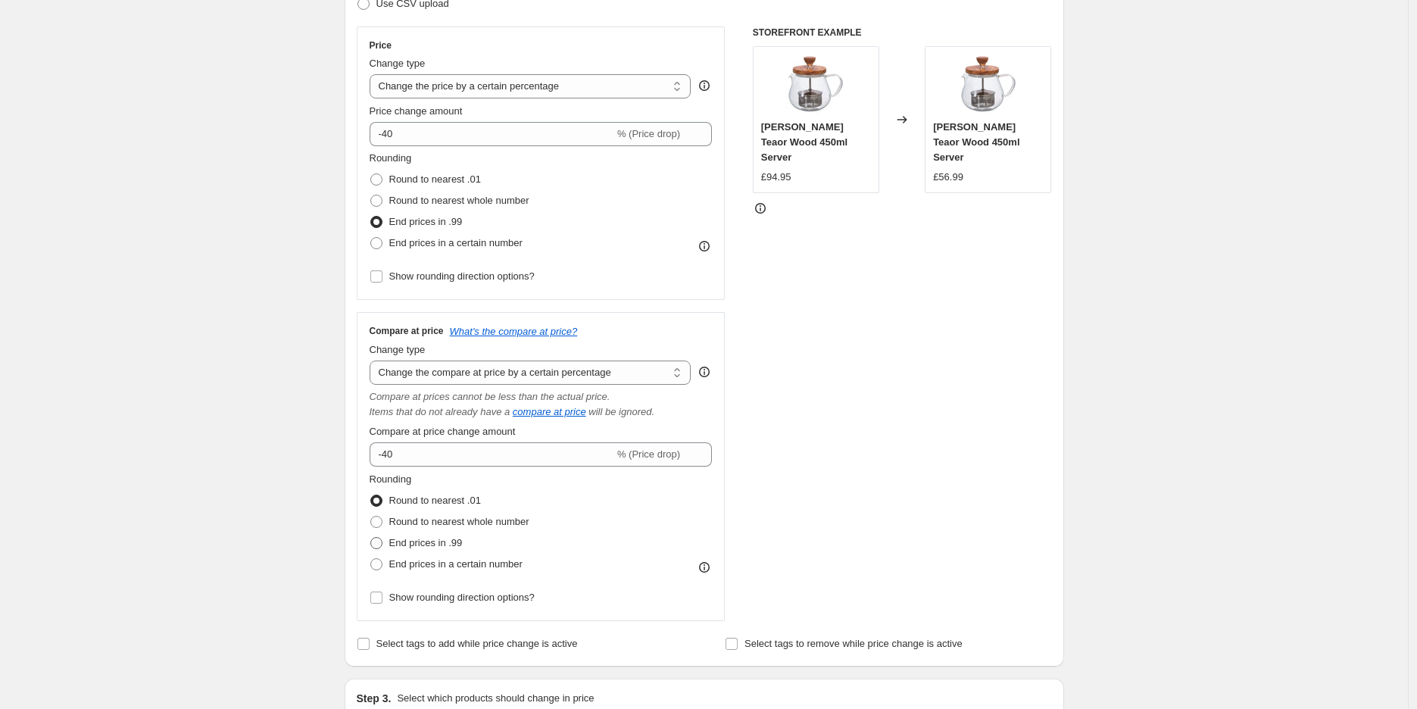
click at [447, 547] on span "End prices in .99" at bounding box center [425, 542] width 73 height 11
click at [371, 538] on input "End prices in .99" at bounding box center [370, 537] width 1 height 1
radio input "true"
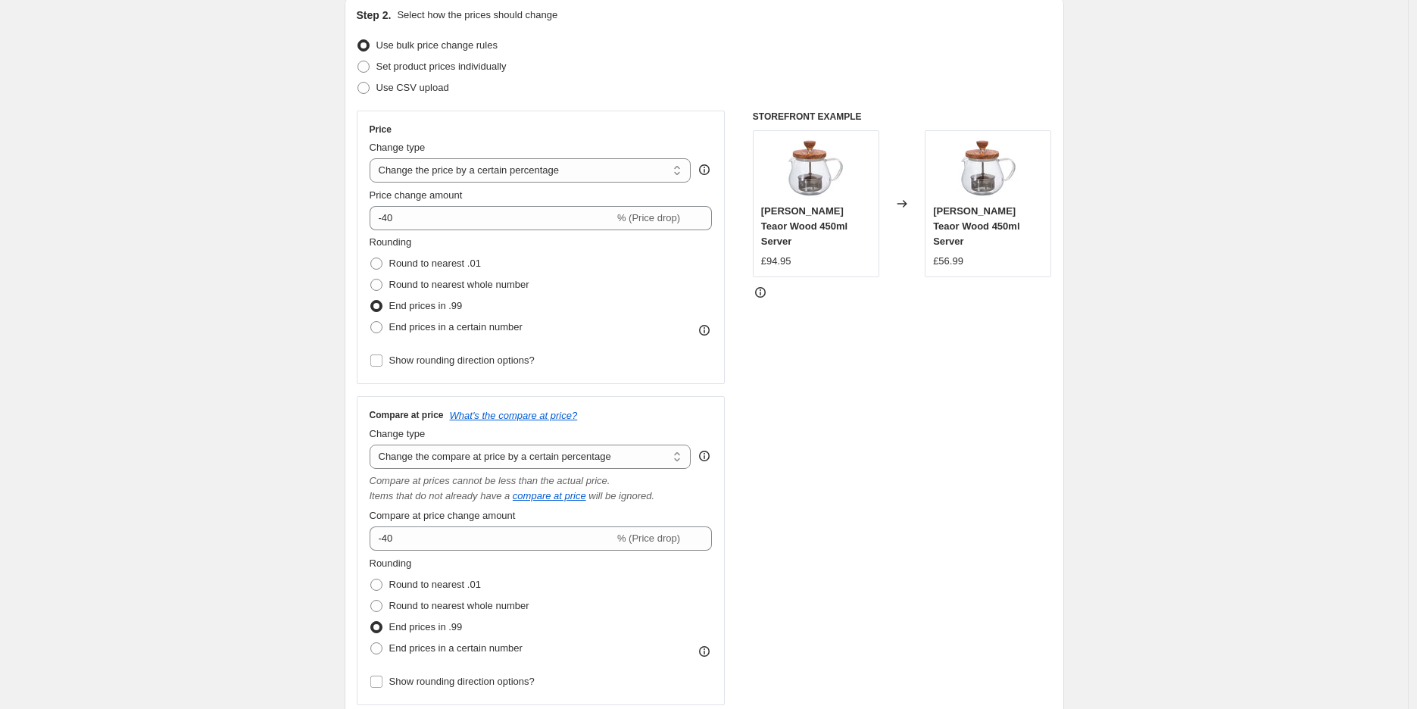
scroll to position [84, 0]
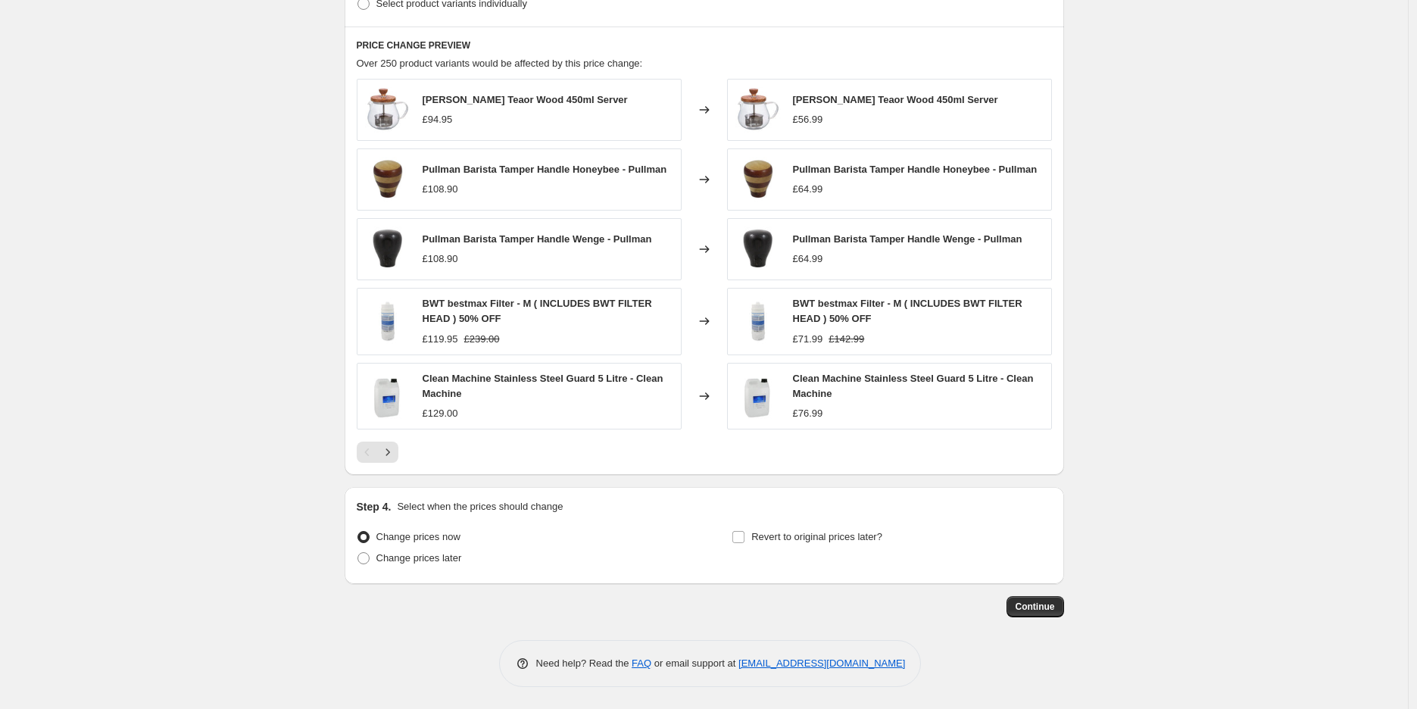
scroll to position [1040, 0]
click at [1050, 607] on span "Continue" at bounding box center [1034, 606] width 39 height 12
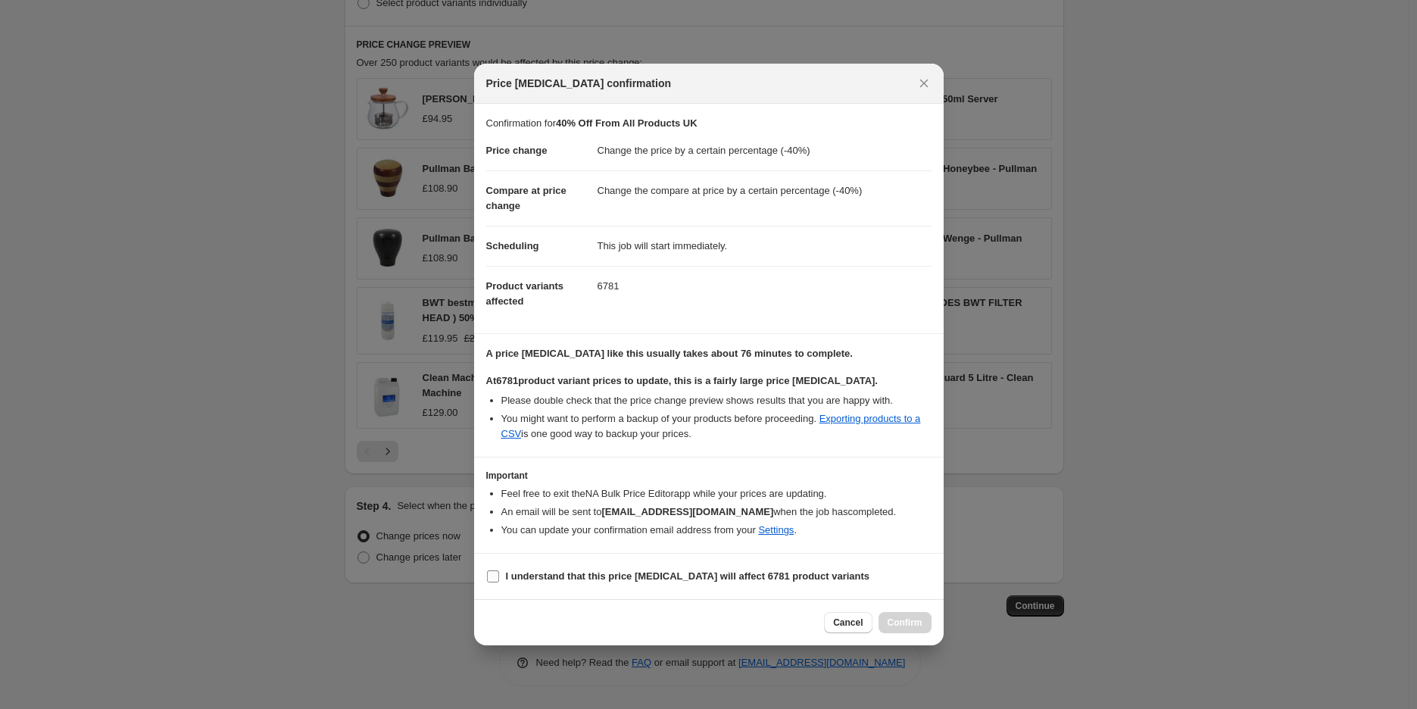
click at [563, 574] on b "I understand that this price [MEDICAL_DATA] will affect 6781 product variants" at bounding box center [688, 575] width 364 height 11
click at [499, 574] on input "I understand that this price [MEDICAL_DATA] will affect 6781 product variants" at bounding box center [493, 576] width 12 height 12
checkbox input "true"
click at [903, 621] on span "Confirm" at bounding box center [904, 622] width 35 height 12
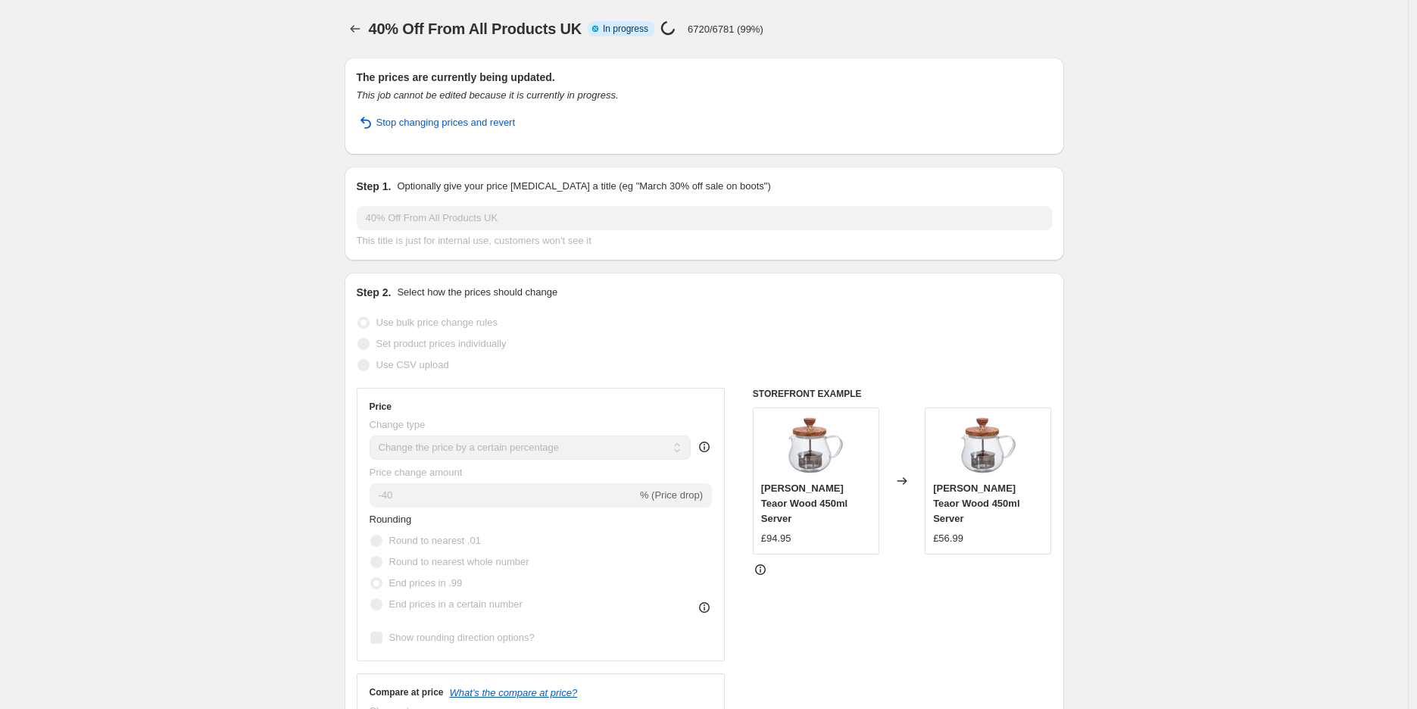
select select "percentage"
